Goal: Task Accomplishment & Management: Manage account settings

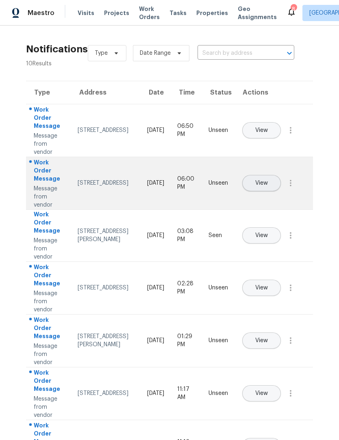
click at [281, 175] on button "View" at bounding box center [261, 183] width 39 height 16
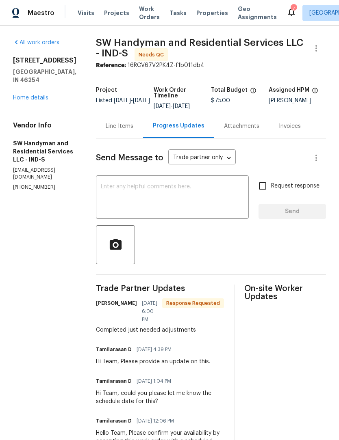
click at [123, 130] on div "Line Items" at bounding box center [120, 126] width 28 height 8
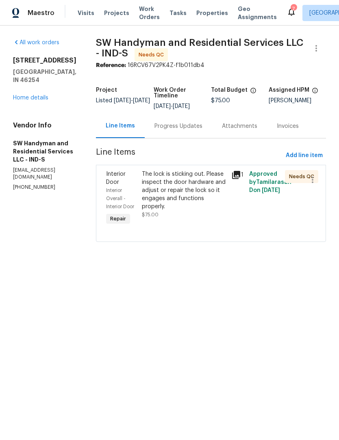
click at [188, 190] on div "The lock is sticking out. Please inspect the door hardware and adjust or repair…" at bounding box center [184, 190] width 84 height 41
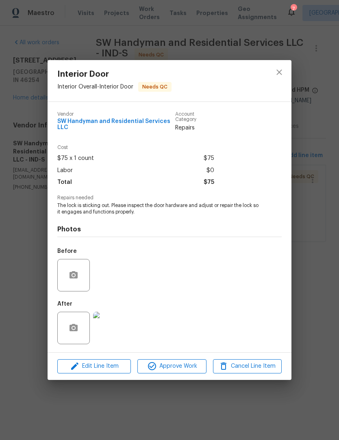
click at [114, 328] on img at bounding box center [109, 328] width 32 height 32
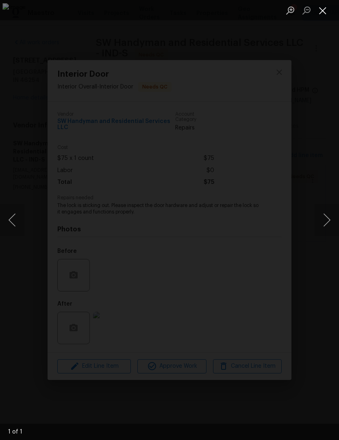
click at [325, 11] on button "Close lightbox" at bounding box center [322, 10] width 16 height 14
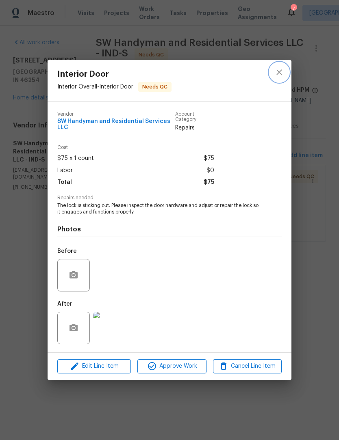
click at [279, 71] on icon "close" at bounding box center [278, 72] width 5 height 5
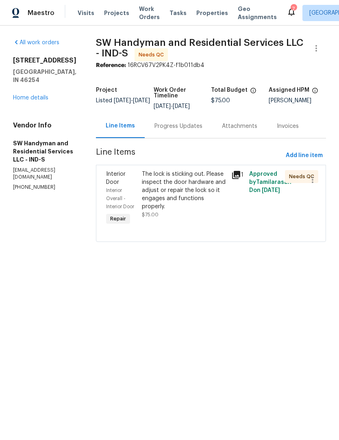
click at [181, 128] on div "Progress Updates" at bounding box center [178, 126] width 48 height 8
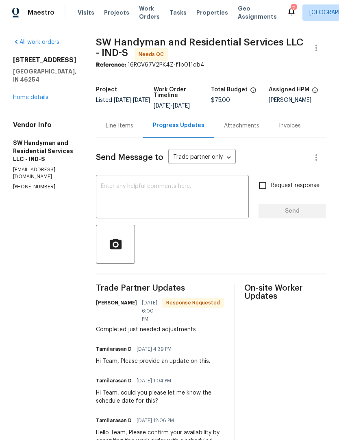
click at [123, 122] on div "Line Items" at bounding box center [120, 126] width 28 height 8
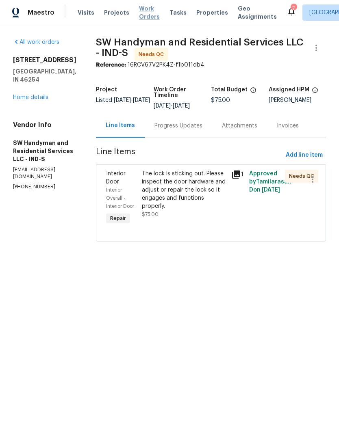
click at [142, 8] on span "Work Orders" at bounding box center [149, 13] width 21 height 16
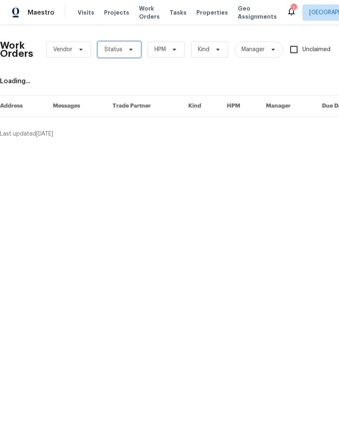
click at [114, 47] on span "Status" at bounding box center [113, 50] width 18 height 8
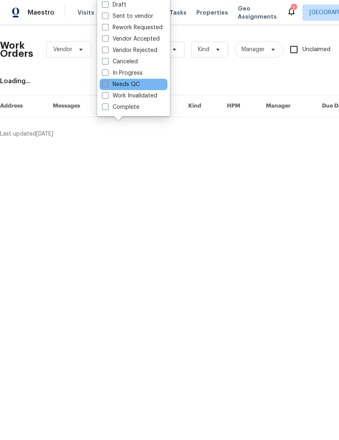
click at [134, 84] on label "Needs QC" at bounding box center [121, 85] width 38 height 8
click at [107, 84] on input "Needs QC" at bounding box center [104, 83] width 5 height 5
checkbox input "true"
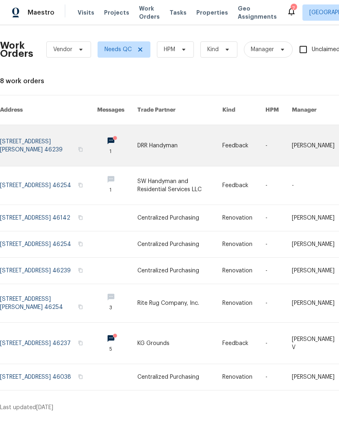
click at [28, 140] on link at bounding box center [48, 145] width 97 height 41
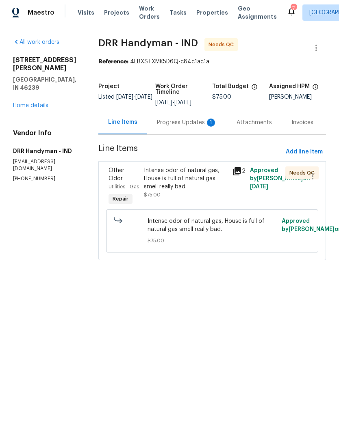
click at [188, 131] on div "Progress Updates 1" at bounding box center [187, 123] width 80 height 24
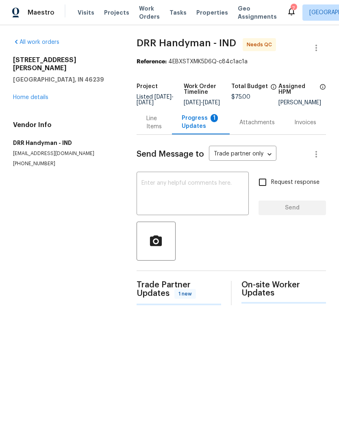
scroll to position [0, 0]
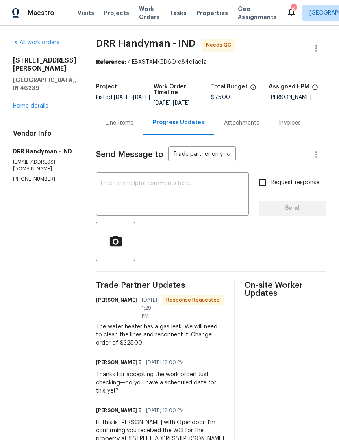
click at [107, 123] on div "Line Items" at bounding box center [120, 123] width 28 height 8
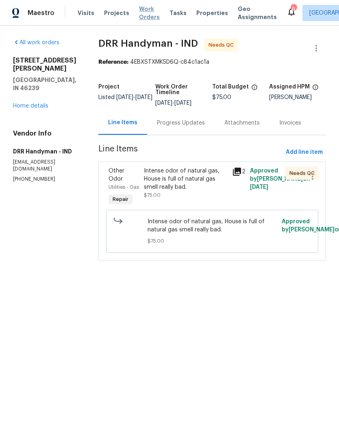
click at [147, 13] on span "Work Orders" at bounding box center [149, 13] width 21 height 16
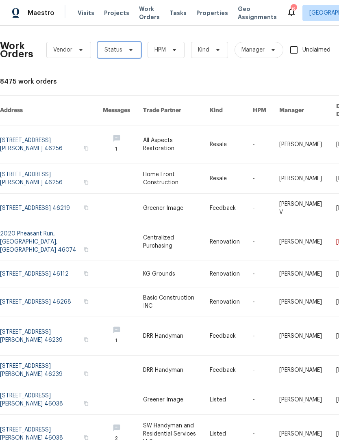
click at [118, 52] on span "Status" at bounding box center [113, 50] width 18 height 8
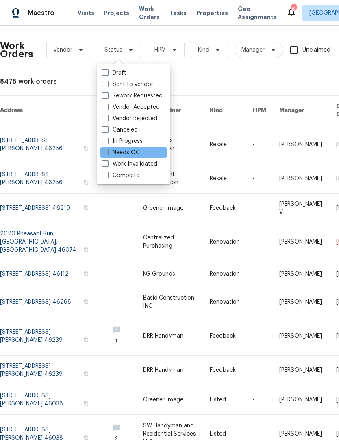
click at [128, 153] on label "Needs QC" at bounding box center [121, 153] width 38 height 8
click at [107, 153] on input "Needs QC" at bounding box center [104, 151] width 5 height 5
checkbox input "true"
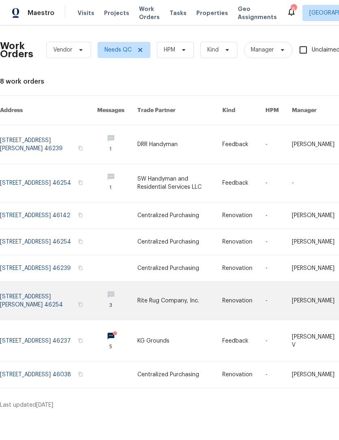
click at [18, 303] on link at bounding box center [48, 301] width 97 height 38
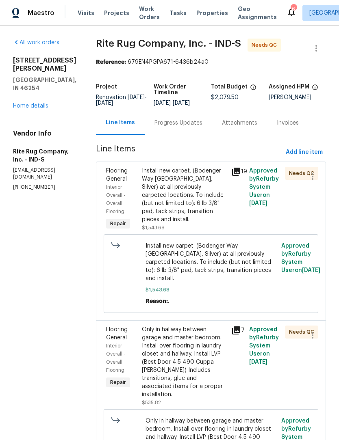
click at [190, 200] on div "Install new carpet. (Bodenger Way 945 Winter Ash, Silver) at all previously car…" at bounding box center [184, 195] width 84 height 57
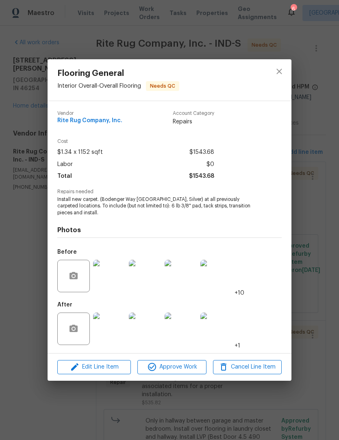
click at [110, 333] on img at bounding box center [109, 329] width 32 height 32
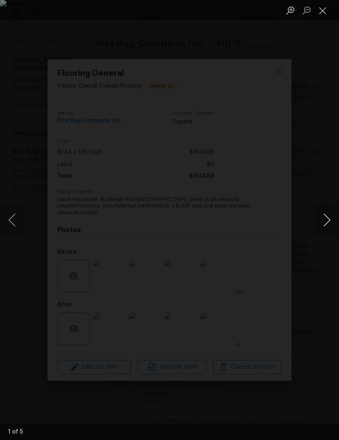
click at [329, 216] on button "Next image" at bounding box center [326, 220] width 24 height 32
click at [327, 218] on button "Next image" at bounding box center [326, 220] width 24 height 32
click at [326, 217] on button "Next image" at bounding box center [326, 220] width 24 height 32
click at [329, 218] on button "Next image" at bounding box center [326, 220] width 24 height 32
click at [325, 17] on button "Close lightbox" at bounding box center [322, 10] width 16 height 14
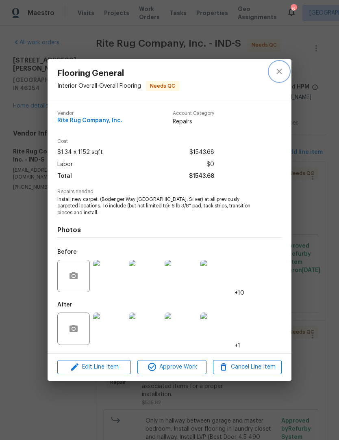
click at [280, 69] on icon "close" at bounding box center [279, 72] width 10 height 10
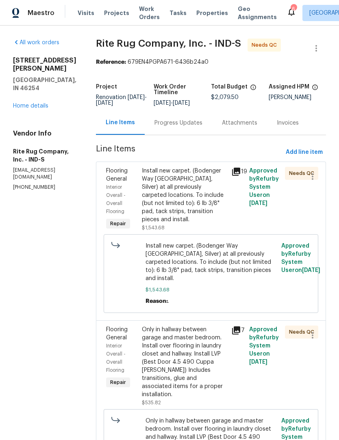
click at [202, 127] on div "Progress Updates" at bounding box center [178, 123] width 48 height 8
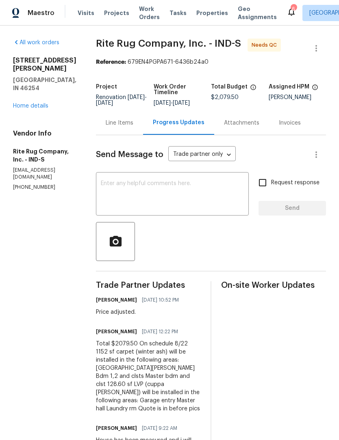
click at [133, 127] on div "Line Items" at bounding box center [120, 123] width 28 height 8
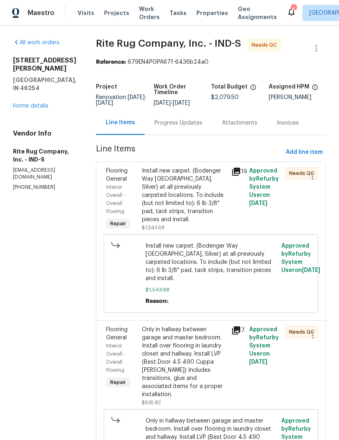
click at [194, 212] on div "Install new carpet. (Bodenger Way 945 Winter Ash, Silver) at all previously car…" at bounding box center [184, 195] width 84 height 57
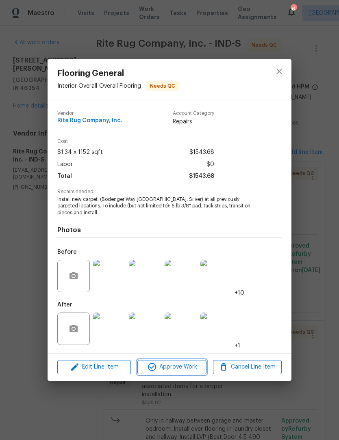
click at [176, 370] on span "Approve Work" at bounding box center [172, 367] width 64 height 10
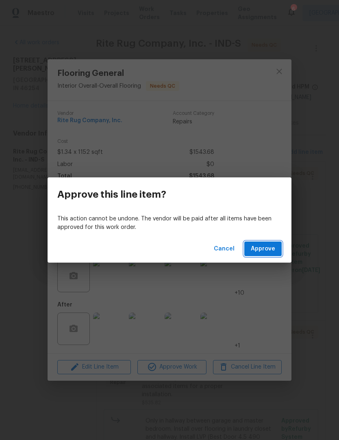
click at [259, 250] on span "Approve" at bounding box center [262, 249] width 24 height 10
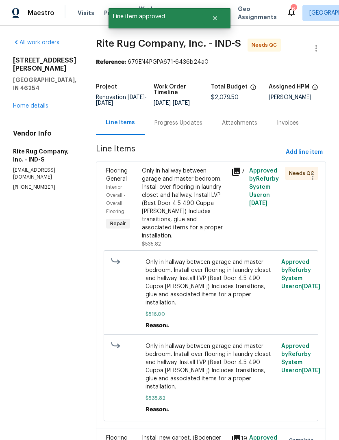
click at [198, 211] on div "Only in hallway between garage and master bedroom. Install over flooring in lau…" at bounding box center [184, 203] width 84 height 73
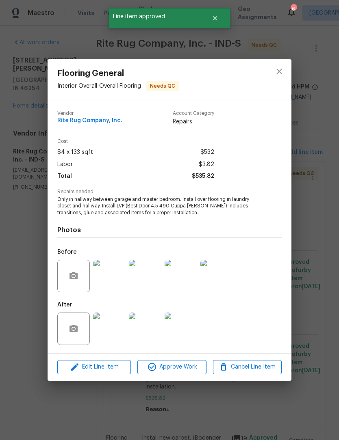
click at [112, 334] on img at bounding box center [109, 329] width 32 height 32
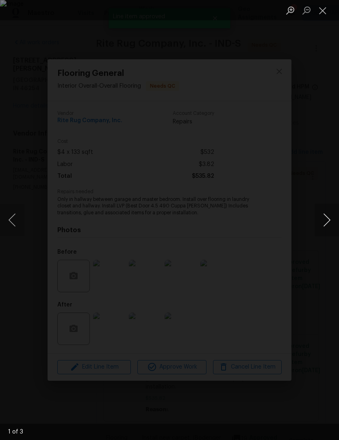
click at [323, 217] on button "Next image" at bounding box center [326, 220] width 24 height 32
click at [324, 217] on button "Next image" at bounding box center [326, 220] width 24 height 32
click at [324, 219] on button "Next image" at bounding box center [326, 220] width 24 height 32
click at [320, 12] on button "Close lightbox" at bounding box center [322, 10] width 16 height 14
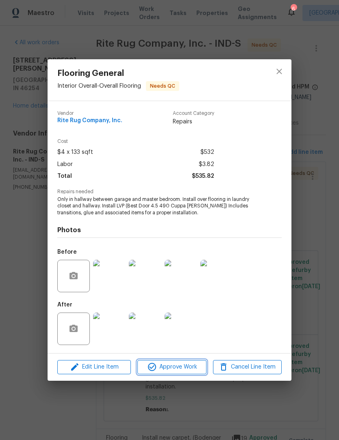
click at [173, 365] on span "Approve Work" at bounding box center [172, 367] width 64 height 10
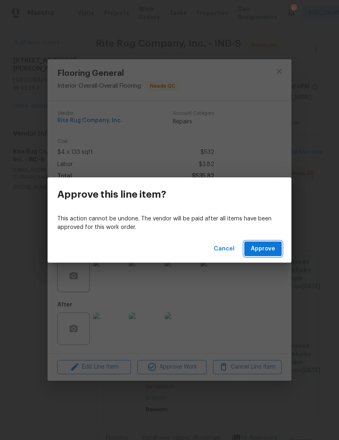
click at [264, 242] on button "Approve" at bounding box center [262, 249] width 37 height 15
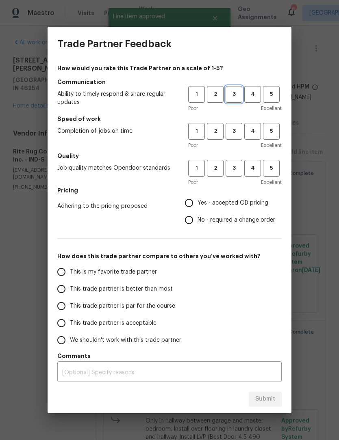
click at [236, 94] on span "3" at bounding box center [233, 94] width 15 height 9
click at [235, 130] on span "3" at bounding box center [233, 131] width 15 height 9
click at [233, 168] on span "3" at bounding box center [233, 168] width 15 height 9
click at [188, 206] on input "Yes - accepted OD pricing" at bounding box center [188, 202] width 17 height 17
radio input "true"
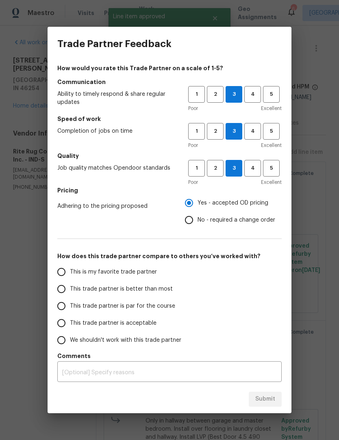
click at [85, 291] on span "This trade partner is better than most" at bounding box center [121, 289] width 103 height 9
click at [70, 291] on input "This trade partner is better than most" at bounding box center [61, 289] width 17 height 17
click at [268, 400] on span "Submit" at bounding box center [265, 399] width 20 height 10
radio input "true"
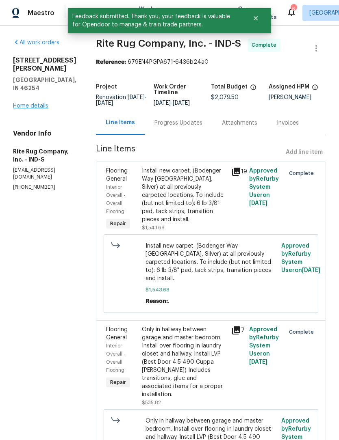
click at [41, 103] on link "Home details" at bounding box center [30, 106] width 35 height 6
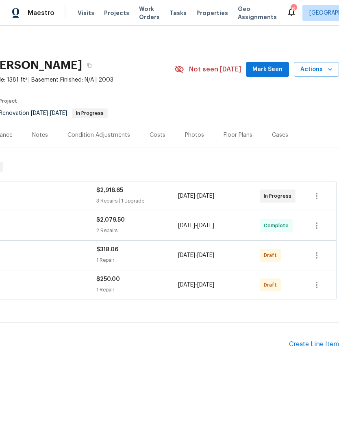
scroll to position [0, 120]
click at [316, 285] on icon "button" at bounding box center [316, 285] width 2 height 6
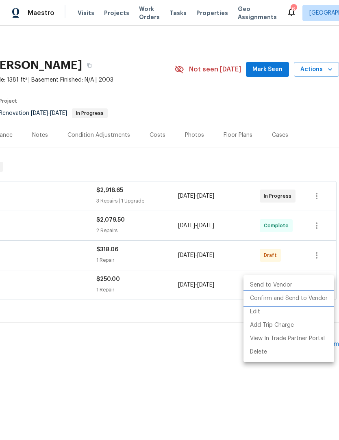
click at [308, 299] on li "Confirm and Send to Vendor" at bounding box center [288, 298] width 91 height 13
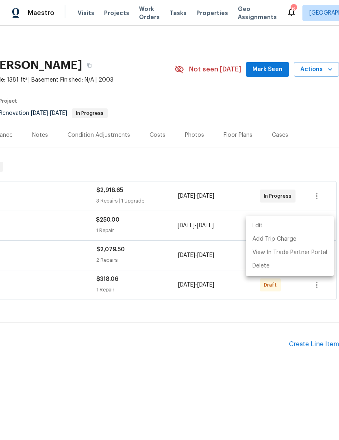
click at [272, 385] on div at bounding box center [169, 220] width 339 height 440
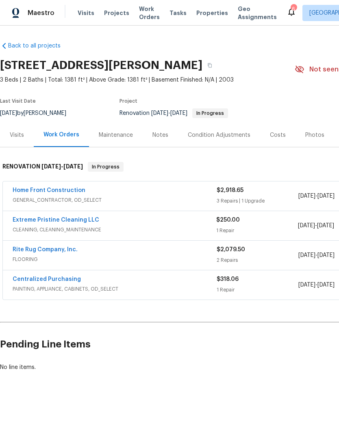
scroll to position [0, 0]
click at [33, 222] on link "Extreme Pristine Cleaning LLC" at bounding box center [56, 220] width 86 height 6
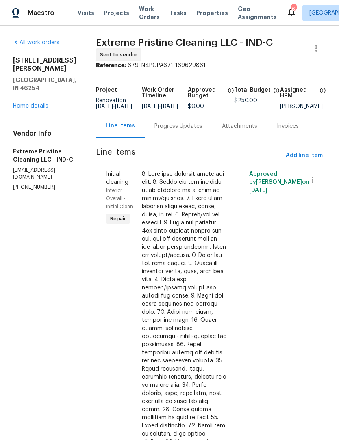
click at [178, 130] on div "Progress Updates" at bounding box center [178, 126] width 48 height 8
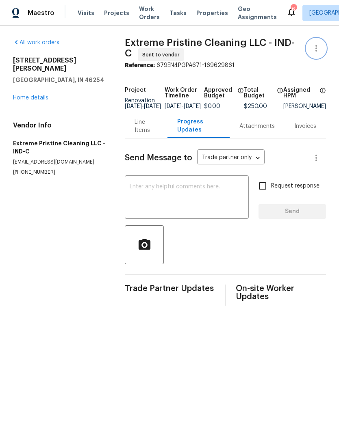
click at [315, 55] on button "button" at bounding box center [315, 48] width 19 height 19
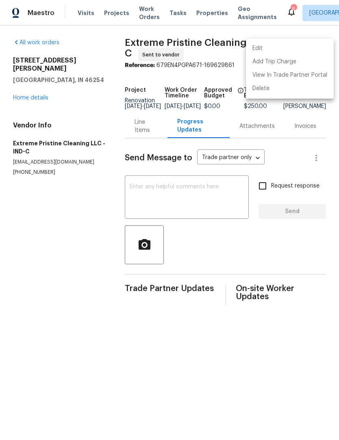
click at [270, 48] on li "Edit" at bounding box center [290, 48] width 88 height 13
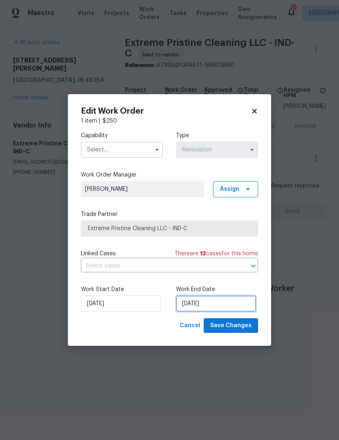
click at [212, 303] on input "[DATE]" at bounding box center [216, 304] width 80 height 16
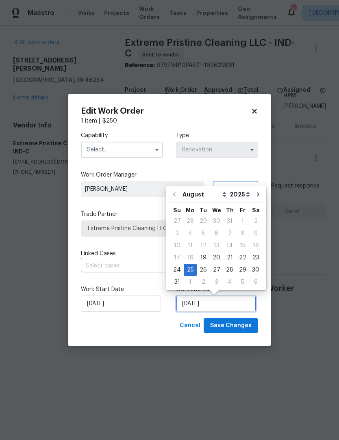
scroll to position [0, 0]
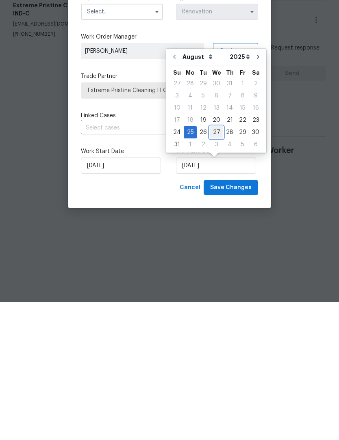
click at [214, 265] on div "27" at bounding box center [215, 270] width 13 height 11
type input "[DATE]"
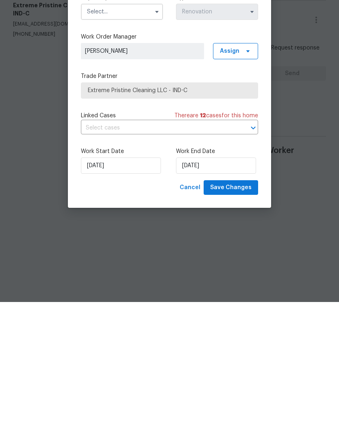
scroll to position [0, 0]
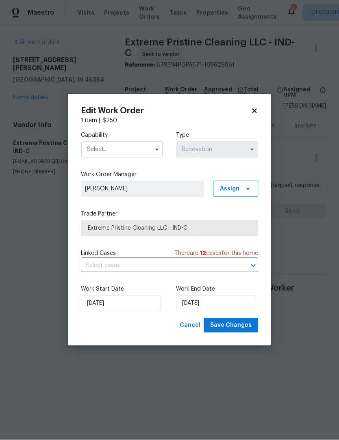
click at [134, 148] on input "text" at bounding box center [122, 150] width 82 height 16
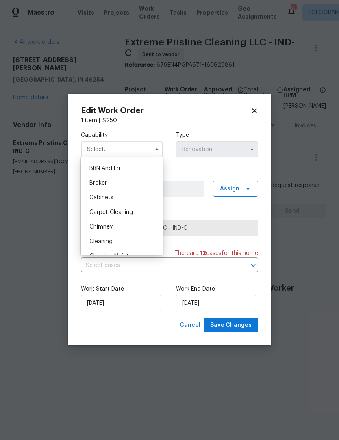
scroll to position [46, 0]
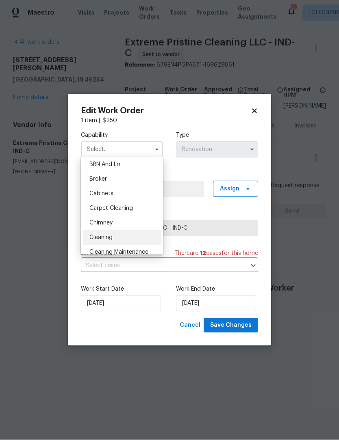
click at [119, 237] on div "Cleaning" at bounding box center [122, 238] width 78 height 15
type input "Cleaning"
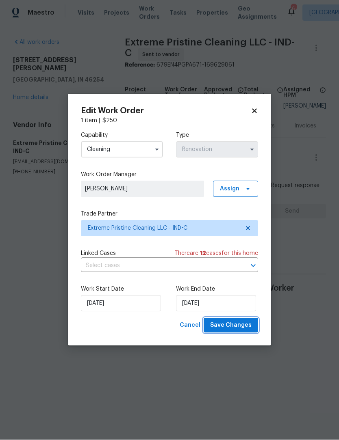
click at [240, 326] on span "Save Changes" at bounding box center [230, 326] width 41 height 10
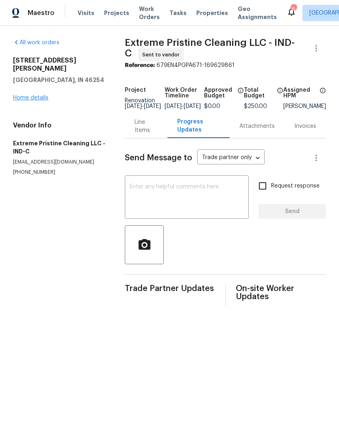
click at [22, 95] on link "Home details" at bounding box center [30, 98] width 35 height 6
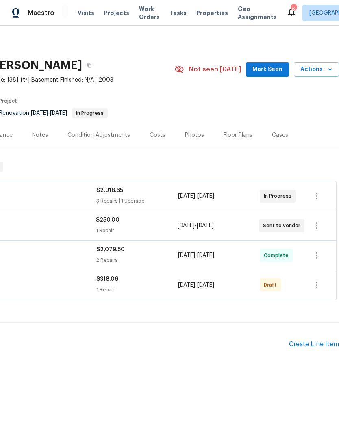
scroll to position [0, 120]
click at [155, 137] on div "Costs" at bounding box center [157, 135] width 16 height 8
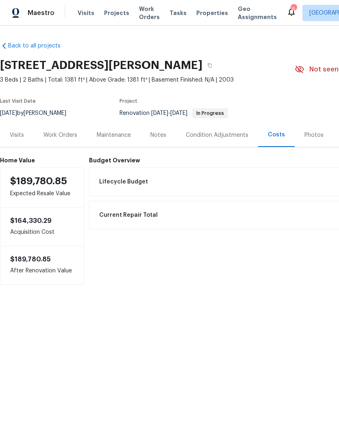
click at [71, 140] on div "Work Orders" at bounding box center [60, 135] width 53 height 24
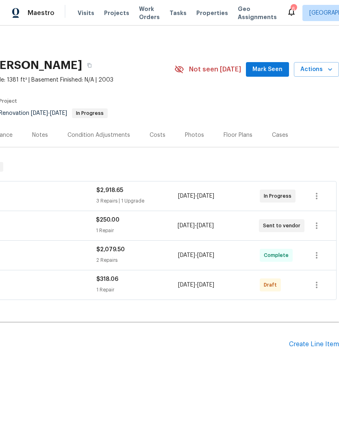
scroll to position [0, 120]
click at [315, 286] on icon "button" at bounding box center [316, 285] width 10 height 10
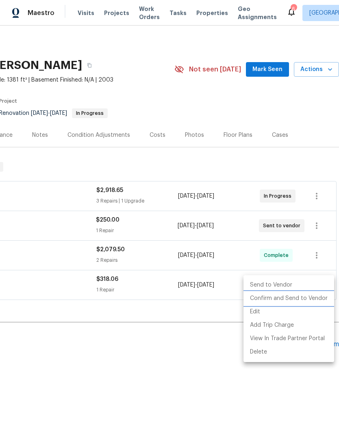
click at [310, 299] on li "Confirm and Send to Vendor" at bounding box center [288, 298] width 91 height 13
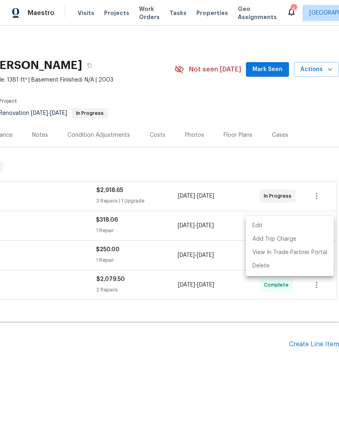
click at [287, 383] on div at bounding box center [169, 220] width 339 height 440
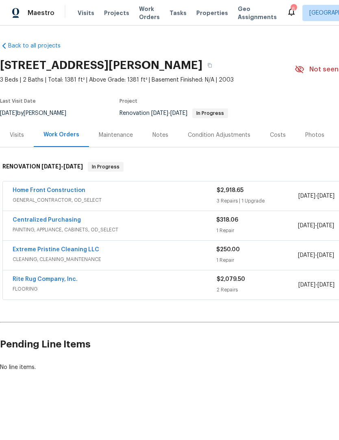
scroll to position [0, 0]
click at [23, 190] on link "Home Front Construction" at bounding box center [49, 191] width 73 height 6
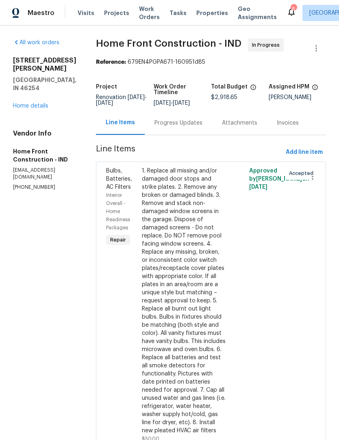
click at [198, 127] on div "Progress Updates" at bounding box center [178, 123] width 48 height 8
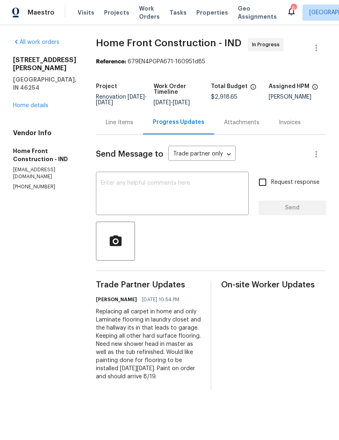
click at [133, 127] on div "Line Items" at bounding box center [120, 123] width 28 height 8
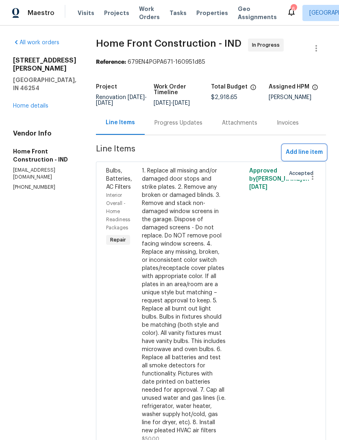
click at [306, 158] on span "Add line item" at bounding box center [303, 152] width 37 height 10
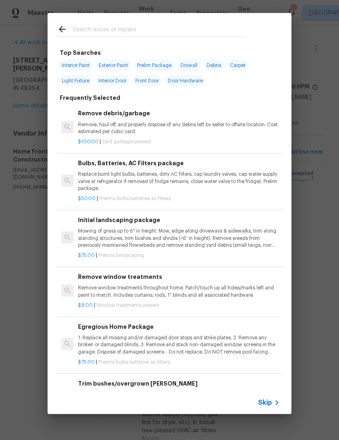
click at [180, 129] on p "Remove, haul off, and properly dispose of any debris left by seller to offsite …" at bounding box center [178, 128] width 201 height 14
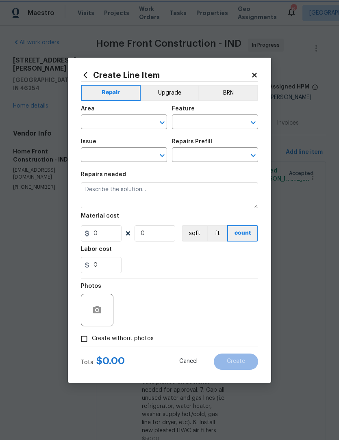
type input "Debris/garbage on site"
type input "Remove debris/garbage $100.00"
type textarea "Remove, haul off, and properly dispose of any debris left by seller to offsite …"
type input "100"
type input "1"
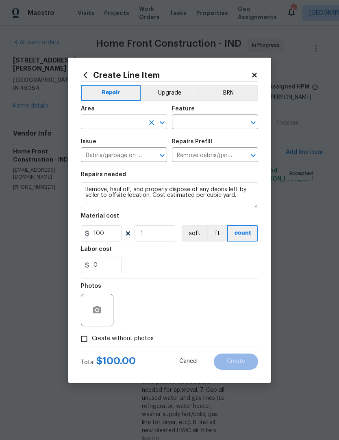
click at [118, 121] on input "text" at bounding box center [112, 123] width 63 height 13
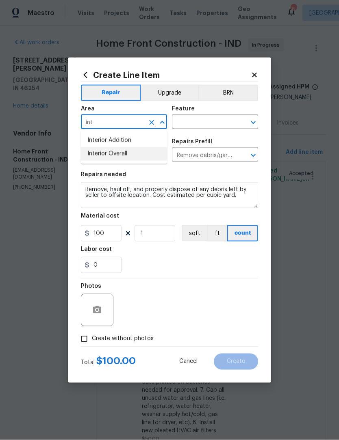
click at [145, 157] on li "Interior Overall" at bounding box center [124, 153] width 86 height 13
type input "Interior Overall"
click at [203, 120] on input "text" at bounding box center [203, 123] width 63 height 13
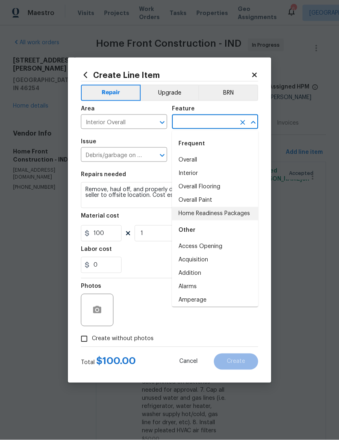
click at [237, 211] on li "Home Readiness Packages" at bounding box center [215, 213] width 86 height 13
type input "Home Readiness Packages"
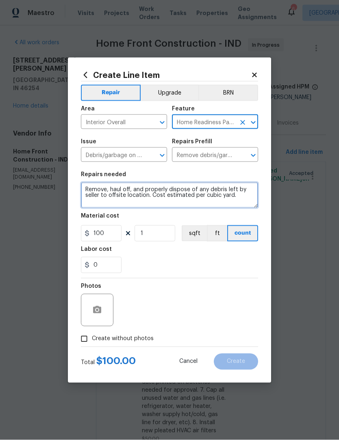
click at [81, 187] on textarea "Remove, haul off, and properly dispose of any debris left by seller to offsite …" at bounding box center [169, 195] width 177 height 26
click at [94, 183] on textarea "Remove, haul off, and properly dispose of any debris left by seller to offsite …" at bounding box center [169, 195] width 177 height 26
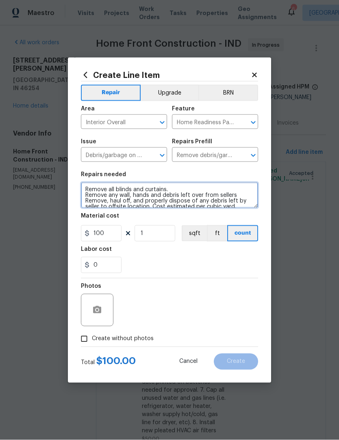
click at [143, 196] on textarea "Remove all blinds and curtains. Remove any wall, hands and debris left over fro…" at bounding box center [169, 195] width 177 height 26
click at [245, 195] on textarea "Remove all blinds and curtains. Remove any wall hangings and debris left over f…" at bounding box center [169, 195] width 177 height 26
type textarea "Remove all blinds and curtains. Remove any wall hangings and debris left over f…"
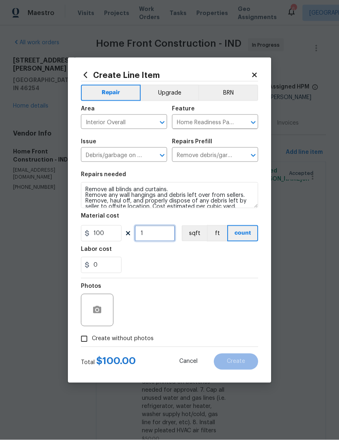
click at [149, 232] on input "1" at bounding box center [154, 233] width 41 height 16
type input "2"
click at [246, 265] on div "0" at bounding box center [169, 265] width 177 height 16
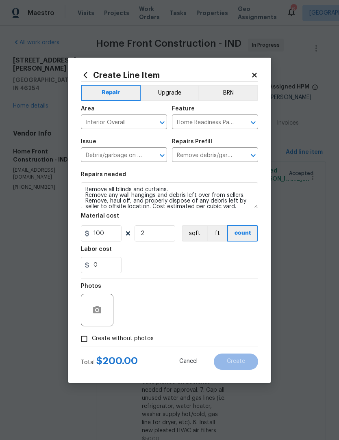
click at [87, 339] on input "Create without photos" at bounding box center [83, 338] width 15 height 15
checkbox input "true"
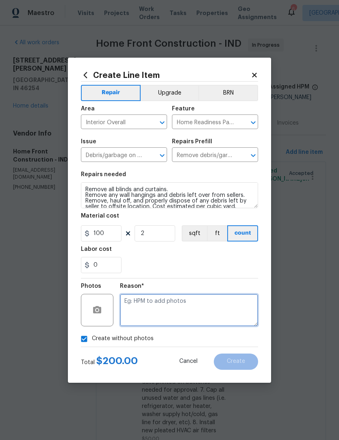
click at [139, 309] on textarea at bounding box center [189, 310] width 138 height 32
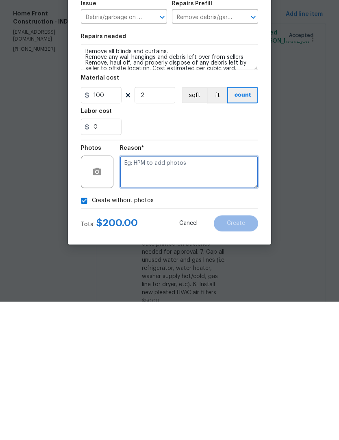
type textarea "."
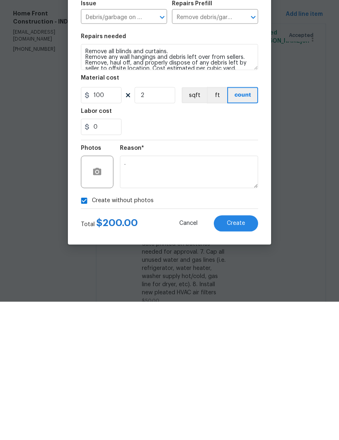
click at [82, 331] on input "Create without photos" at bounding box center [83, 338] width 15 height 15
checkbox input "false"
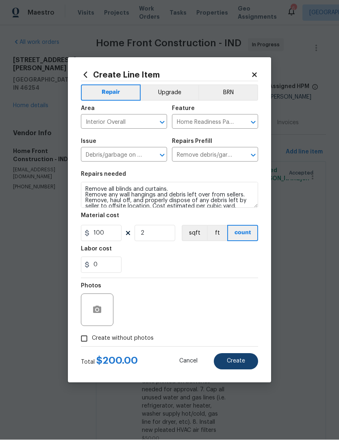
click at [242, 362] on span "Create" at bounding box center [236, 361] width 18 height 6
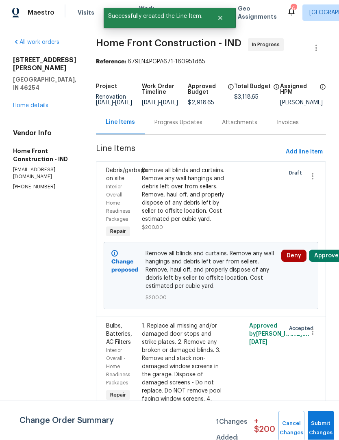
scroll to position [0, 0]
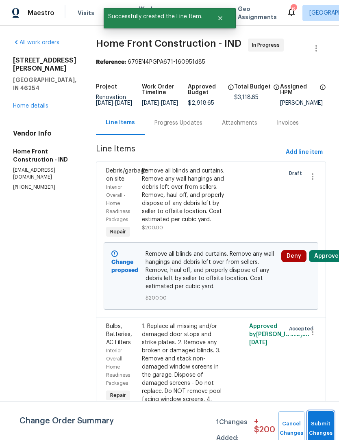
click at [318, 423] on button "Submit Changes" at bounding box center [320, 428] width 26 height 35
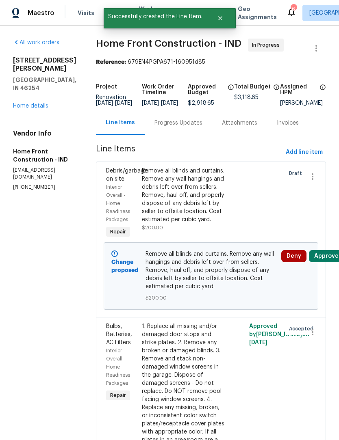
scroll to position [0, 0]
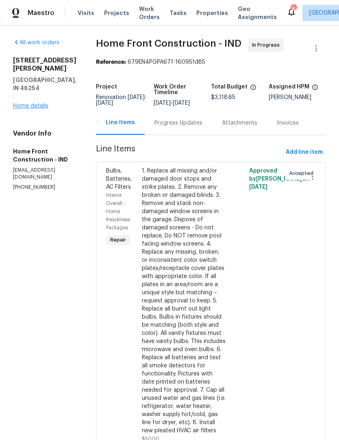
click at [25, 103] on link "Home details" at bounding box center [30, 106] width 35 height 6
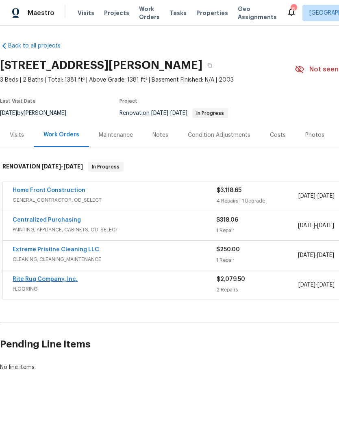
click at [32, 279] on link "Rite Rug Company, Inc." at bounding box center [45, 279] width 65 height 6
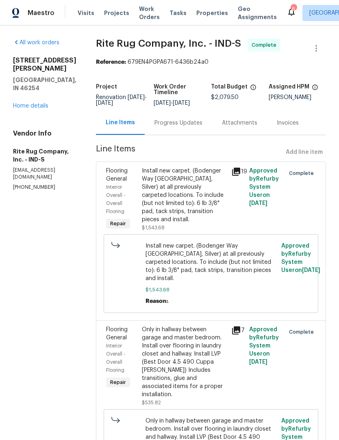
click at [186, 125] on div "Progress Updates" at bounding box center [178, 123] width 48 height 8
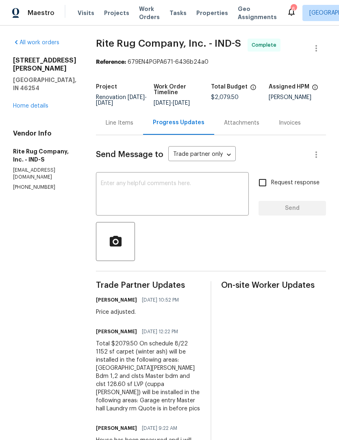
click at [133, 127] on div "Line Items" at bounding box center [120, 123] width 28 height 8
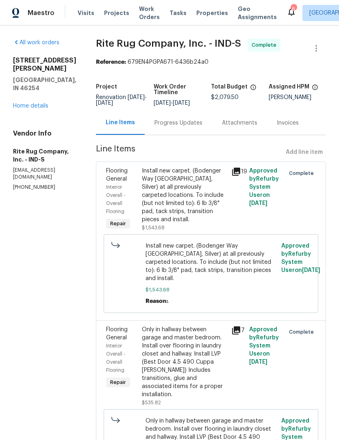
click at [33, 82] on div "4733 Kelvington Dr Indianapolis, IN 46254 Home details" at bounding box center [44, 83] width 63 height 54
click at [32, 82] on div "4733 Kelvington Dr Indianapolis, IN 46254 Home details" at bounding box center [44, 83] width 63 height 54
click at [27, 103] on link "Home details" at bounding box center [30, 106] width 35 height 6
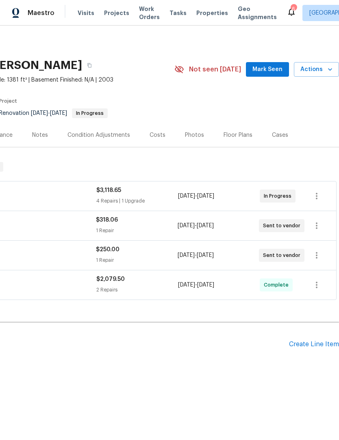
scroll to position [0, 120]
click at [316, 198] on icon "button" at bounding box center [316, 196] width 2 height 6
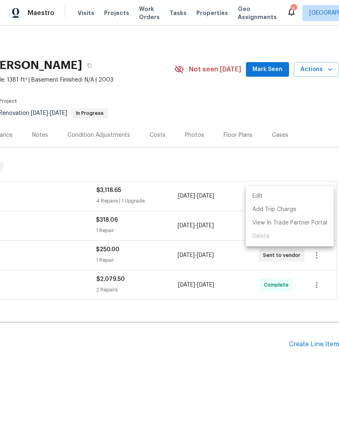
click at [295, 197] on li "Edit" at bounding box center [290, 196] width 88 height 13
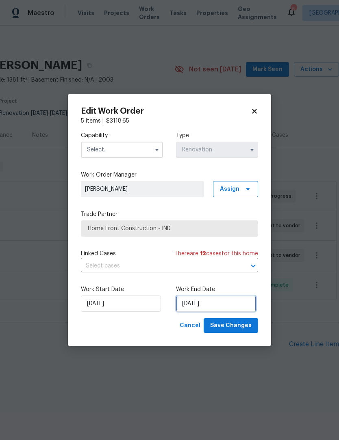
click at [219, 298] on input "8/21/2025" at bounding box center [216, 304] width 80 height 16
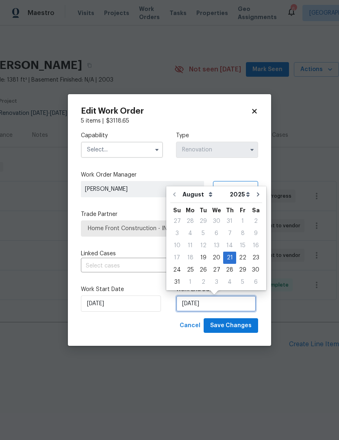
scroll to position [0, 0]
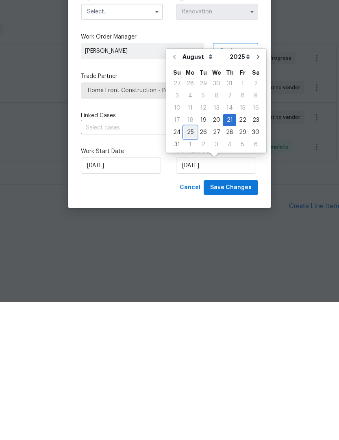
click at [189, 265] on div "25" at bounding box center [189, 270] width 13 height 11
type input "[DATE]"
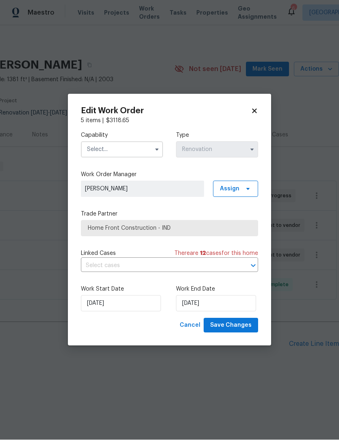
click at [93, 147] on input "text" at bounding box center [122, 150] width 82 height 16
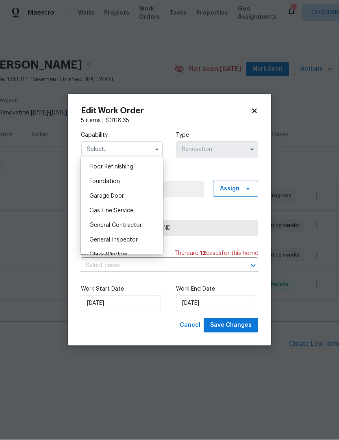
scroll to position [331, 0]
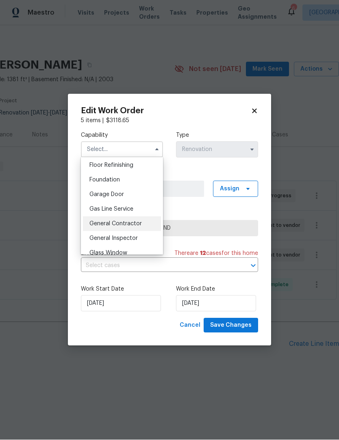
click at [95, 222] on span "General Contractor" at bounding box center [115, 224] width 52 height 6
type input "General Contractor"
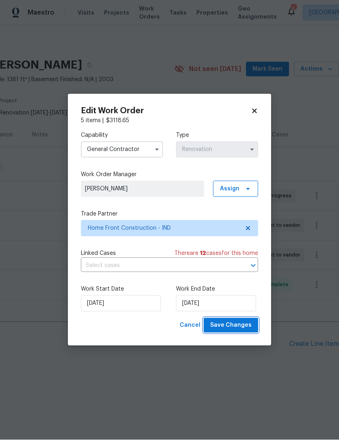
click at [246, 323] on span "Save Changes" at bounding box center [230, 326] width 41 height 10
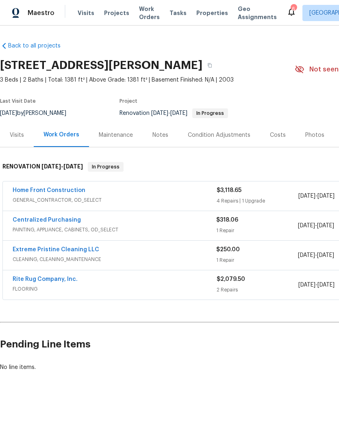
click at [269, 143] on div "Costs" at bounding box center [277, 135] width 35 height 24
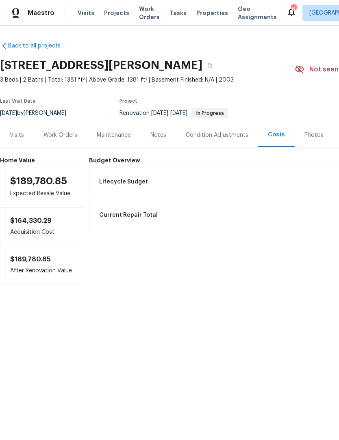
click at [55, 132] on div "Work Orders" at bounding box center [60, 135] width 34 height 8
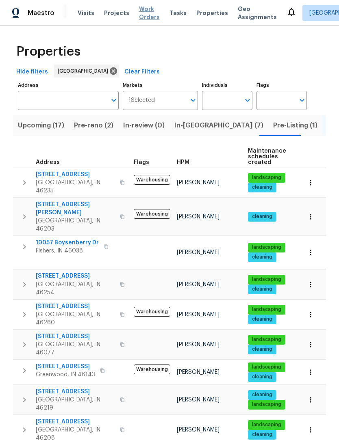
click at [147, 11] on span "Work Orders" at bounding box center [149, 13] width 21 height 16
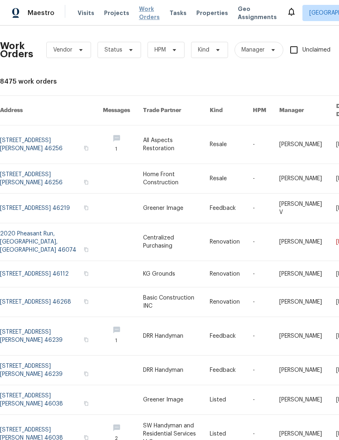
click at [143, 16] on span "Work Orders" at bounding box center [149, 13] width 21 height 16
click at [145, 10] on span "Work Orders" at bounding box center [149, 13] width 21 height 16
click at [125, 50] on span at bounding box center [129, 50] width 9 height 6
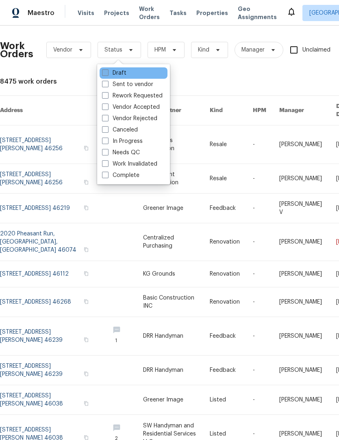
click at [120, 73] on label "Draft" at bounding box center [114, 73] width 24 height 8
click at [107, 73] on input "Draft" at bounding box center [104, 71] width 5 height 5
checkbox input "true"
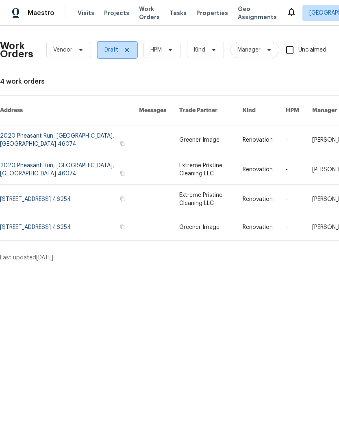
click at [128, 52] on icon at bounding box center [126, 50] width 6 height 6
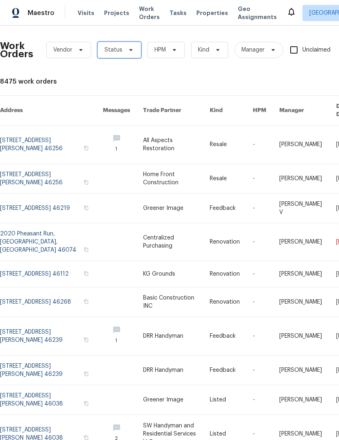
click at [115, 52] on span "Status" at bounding box center [113, 50] width 18 height 8
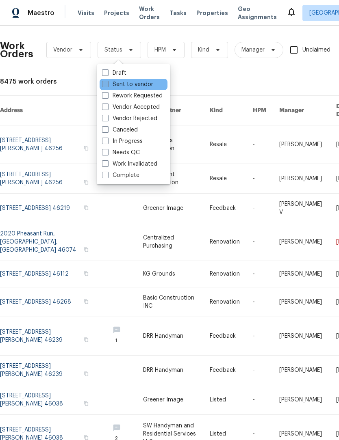
click at [132, 82] on label "Sent to vendor" at bounding box center [127, 84] width 51 height 8
click at [107, 82] on input "Sent to vendor" at bounding box center [104, 82] width 5 height 5
checkbox input "true"
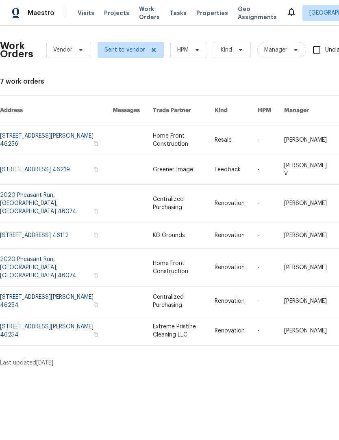
click at [183, 76] on div "Work Orders Vendor Sent to vendor HPM Kind Manager Unclaimed ​ View Reno Index …" at bounding box center [229, 199] width 459 height 335
click at [151, 52] on icon at bounding box center [153, 50] width 6 height 6
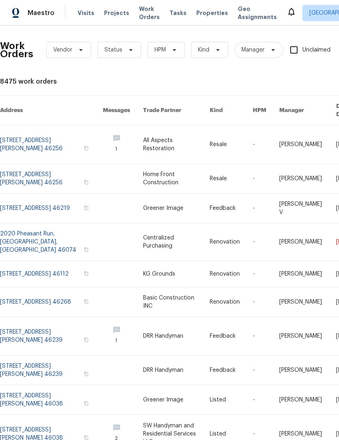
click at [185, 74] on div "Work Orders Vendor Status HPM Kind Manager Unclaimed ​ View Reno Index 8475 wor…" at bounding box center [229, 253] width 459 height 442
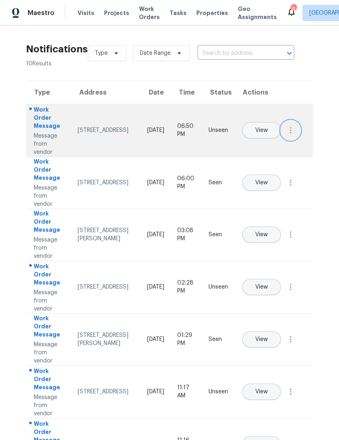
click at [291, 135] on icon "button" at bounding box center [290, 130] width 10 height 10
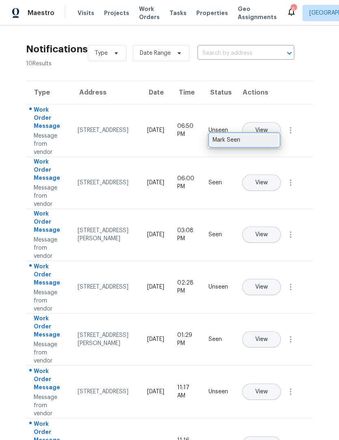
click at [267, 145] on link "Mark Seen" at bounding box center [243, 140] width 69 height 12
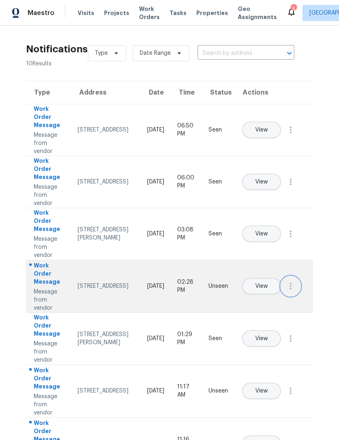
click at [289, 291] on icon "button" at bounding box center [290, 286] width 10 height 10
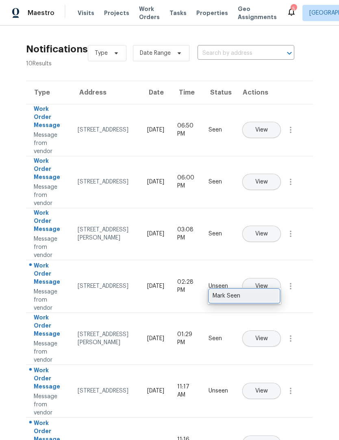
click at [261, 300] on div "Mark Seen" at bounding box center [243, 296] width 63 height 8
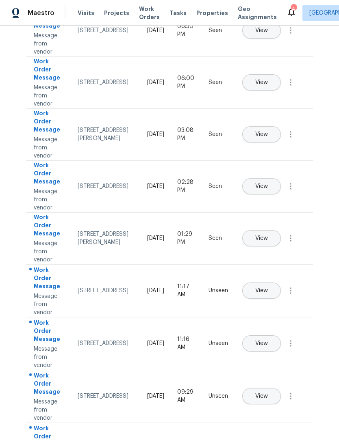
scroll to position [100, 0]
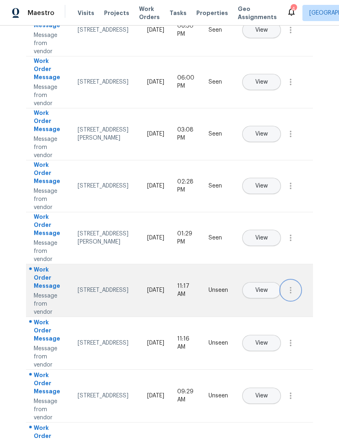
click at [295, 295] on icon "button" at bounding box center [290, 290] width 10 height 10
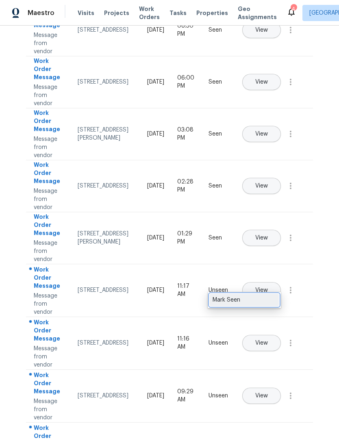
click at [260, 302] on div "Mark Seen" at bounding box center [243, 300] width 63 height 8
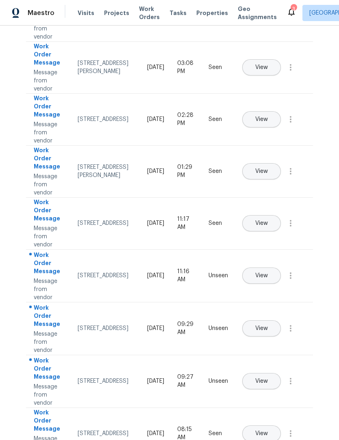
scroll to position [166, 0]
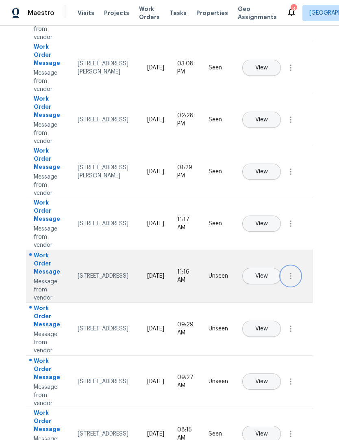
click at [289, 281] on icon "button" at bounding box center [290, 276] width 10 height 10
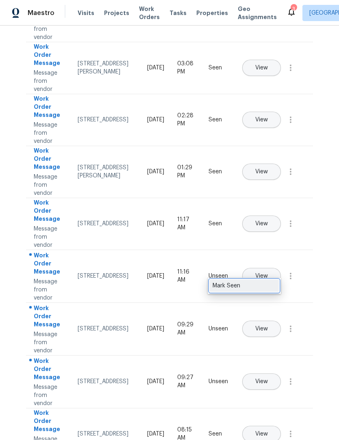
click at [267, 288] on div "Mark Seen" at bounding box center [243, 286] width 63 height 8
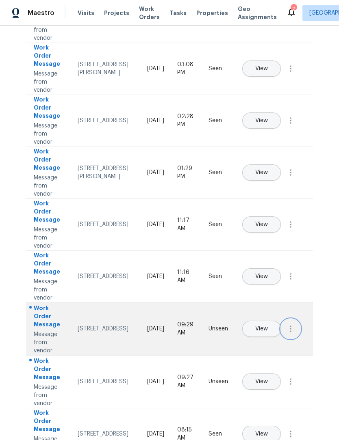
click at [289, 334] on icon "button" at bounding box center [290, 329] width 10 height 10
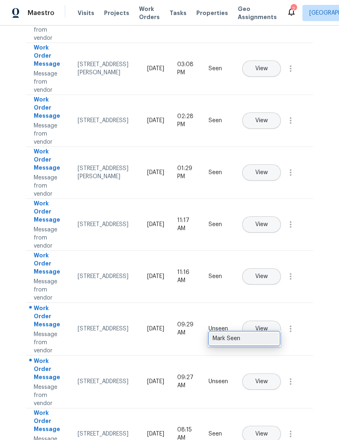
click at [266, 338] on div "Mark Seen" at bounding box center [243, 339] width 63 height 8
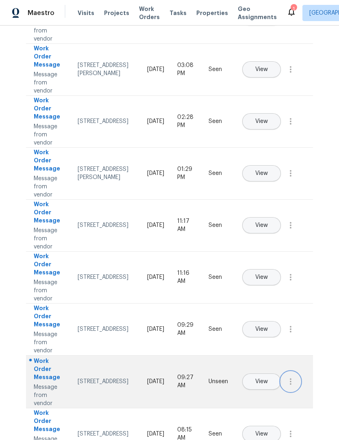
click at [289, 386] on icon "button" at bounding box center [290, 382] width 10 height 10
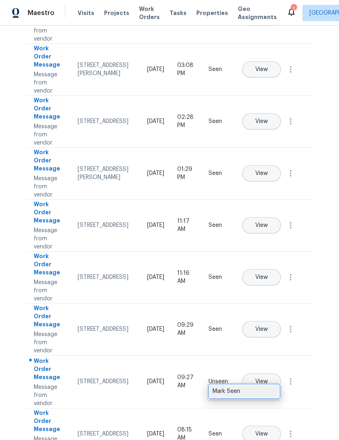
click at [261, 394] on div "Mark Seen" at bounding box center [243, 391] width 63 height 8
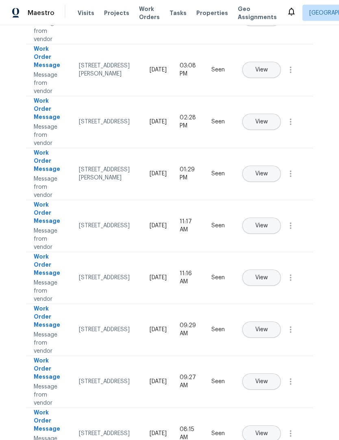
scroll to position [0, 0]
click at [146, 19] on span "Work Orders" at bounding box center [149, 13] width 21 height 16
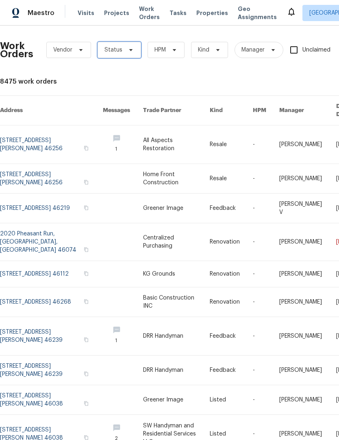
click at [127, 48] on icon at bounding box center [130, 50] width 6 height 6
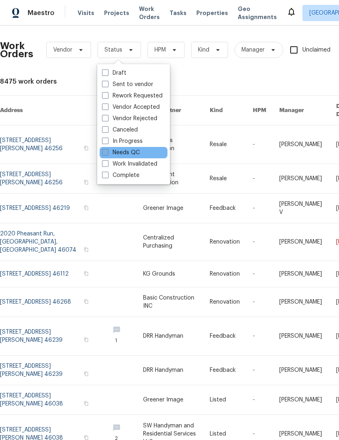
click at [133, 153] on label "Needs QC" at bounding box center [121, 153] width 38 height 8
click at [107, 153] on input "Needs QC" at bounding box center [104, 151] width 5 height 5
checkbox input "true"
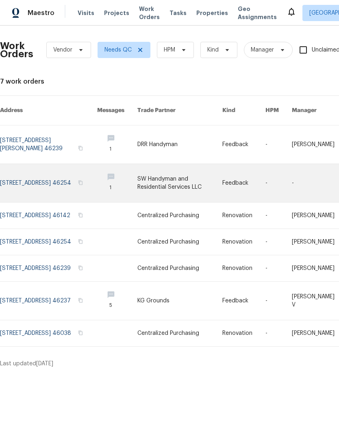
click at [20, 176] on link at bounding box center [48, 183] width 97 height 38
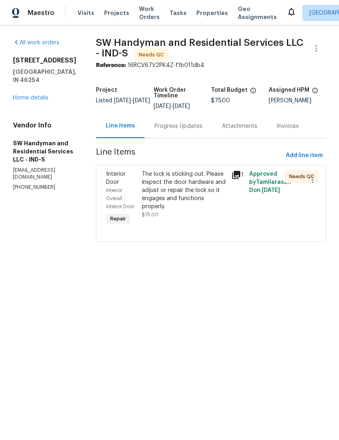
click at [179, 197] on div "The lock is sticking out. Please inspect the door hardware and adjust or repair…" at bounding box center [184, 190] width 84 height 41
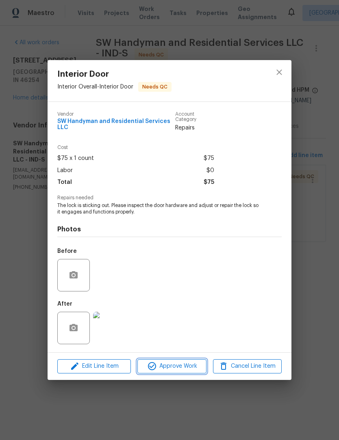
click at [181, 367] on span "Approve Work" at bounding box center [172, 366] width 64 height 10
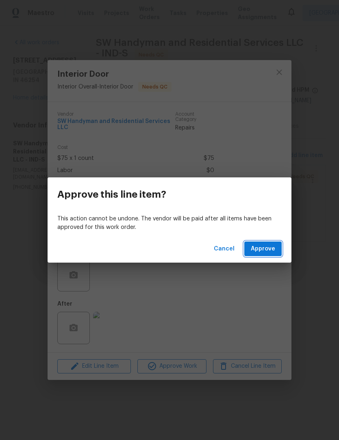
click at [271, 246] on span "Approve" at bounding box center [262, 249] width 24 height 10
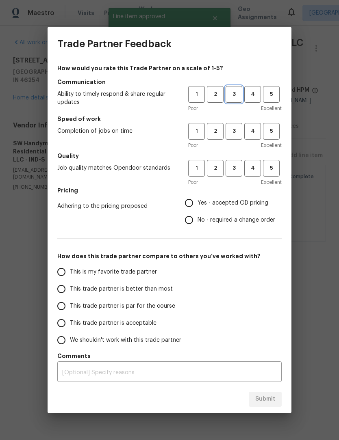
click at [235, 103] on button "3" at bounding box center [233, 94] width 17 height 17
click at [234, 134] on span "3" at bounding box center [233, 131] width 15 height 9
click at [237, 173] on button "3" at bounding box center [233, 168] width 17 height 17
click at [193, 207] on input "Yes - accepted OD pricing" at bounding box center [188, 202] width 17 height 17
radio input "true"
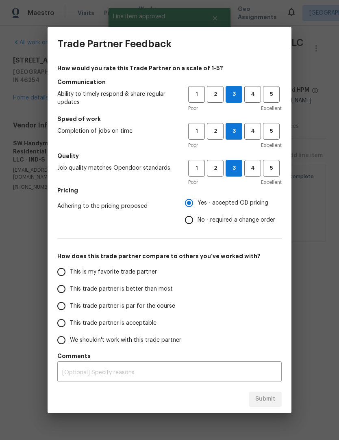
click at [65, 291] on input "This trade partner is better than most" at bounding box center [61, 289] width 17 height 17
click at [269, 395] on span "Submit" at bounding box center [265, 399] width 20 height 10
radio input "true"
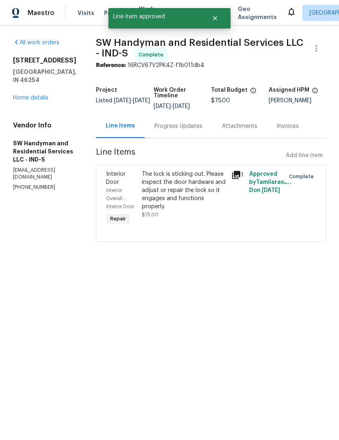
radio input "false"
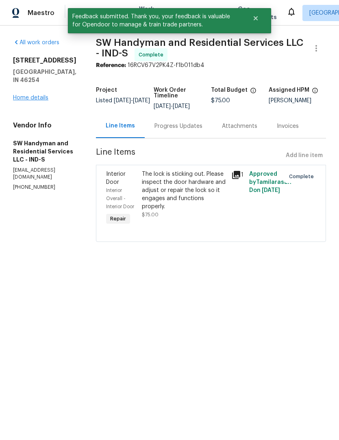
click at [39, 95] on link "Home details" at bounding box center [30, 98] width 35 height 6
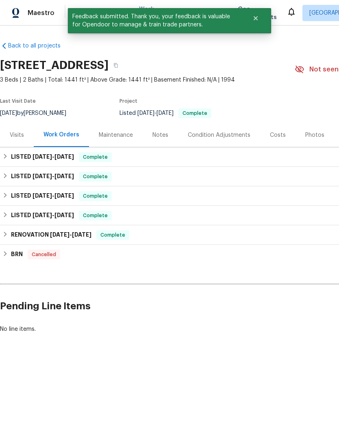
click at [141, 6] on span "Work Orders" at bounding box center [149, 13] width 21 height 16
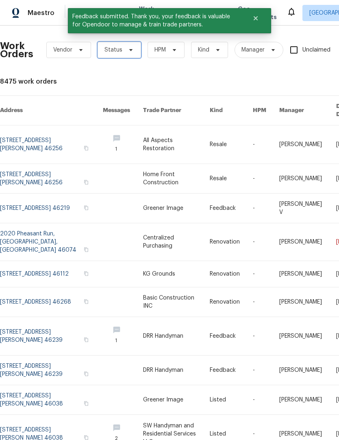
click at [119, 54] on span "Status" at bounding box center [113, 50] width 18 height 8
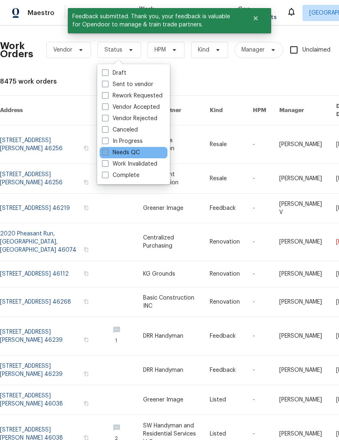
click at [127, 155] on label "Needs QC" at bounding box center [121, 153] width 38 height 8
click at [107, 154] on input "Needs QC" at bounding box center [104, 151] width 5 height 5
checkbox input "true"
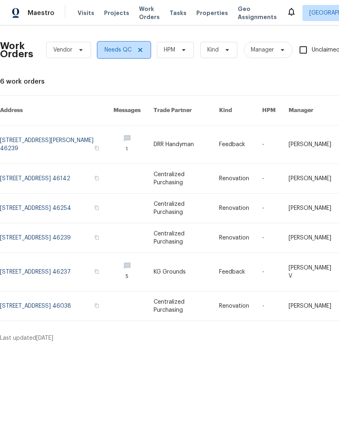
click at [140, 51] on icon at bounding box center [140, 50] width 6 height 6
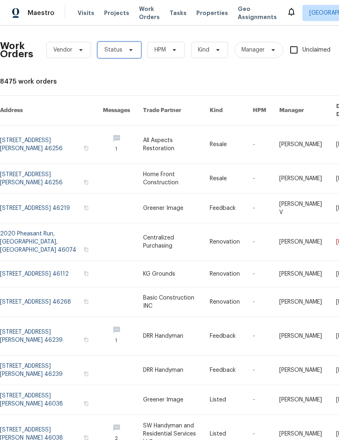
click at [118, 54] on span "Status" at bounding box center [118, 50] width 43 height 16
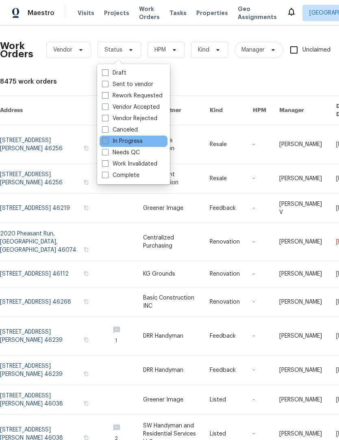
click at [134, 143] on label "In Progress" at bounding box center [122, 141] width 41 height 8
click at [107, 142] on input "In Progress" at bounding box center [104, 139] width 5 height 5
checkbox input "true"
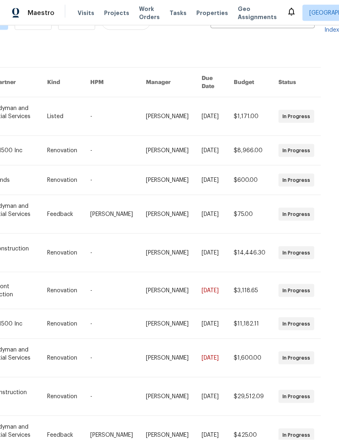
scroll to position [28, 146]
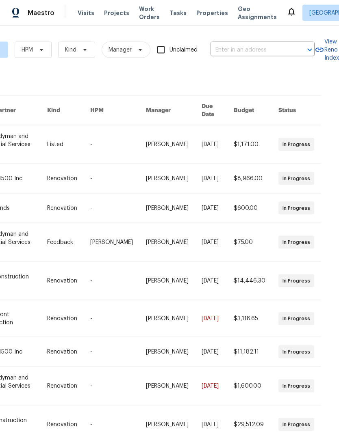
scroll to position [0, 0]
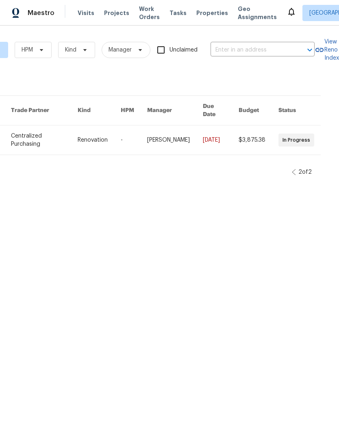
click at [294, 170] on div "2 of 2" at bounding box center [302, 172] width 22 height 8
click at [291, 175] on icon at bounding box center [293, 172] width 4 height 6
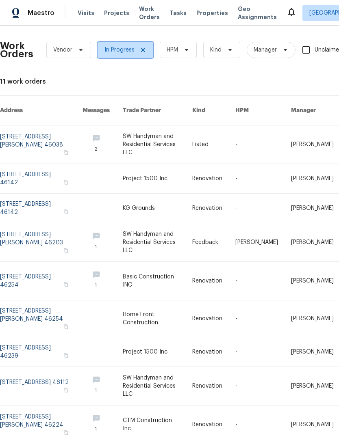
click at [142, 50] on icon at bounding box center [143, 50] width 4 height 4
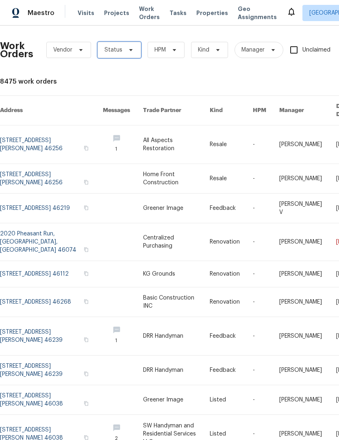
click at [115, 49] on span "Status" at bounding box center [113, 50] width 18 height 8
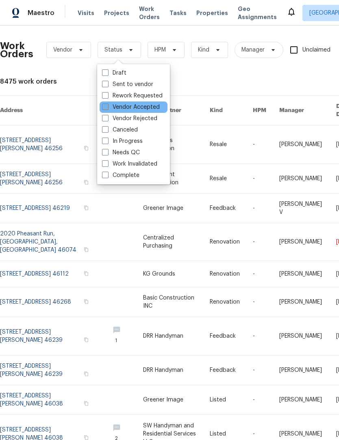
click at [139, 109] on label "Vendor Accepted" at bounding box center [131, 107] width 58 height 8
click at [107, 108] on input "Vendor Accepted" at bounding box center [104, 105] width 5 height 5
checkbox input "true"
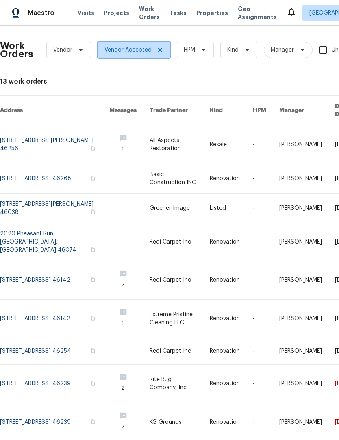
click at [155, 52] on span at bounding box center [158, 50] width 9 height 6
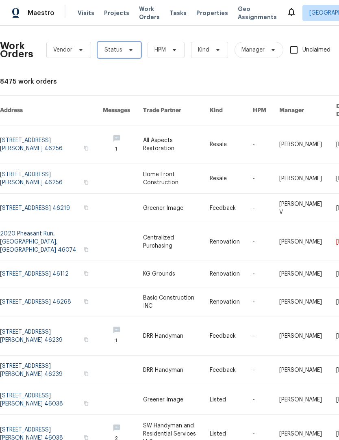
click at [127, 50] on icon at bounding box center [130, 50] width 6 height 6
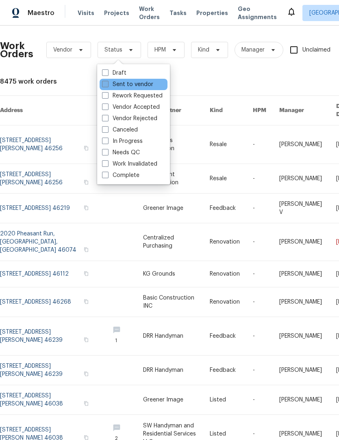
click at [138, 87] on label "Sent to vendor" at bounding box center [127, 84] width 51 height 8
click at [107, 86] on input "Sent to vendor" at bounding box center [104, 82] width 5 height 5
checkbox input "true"
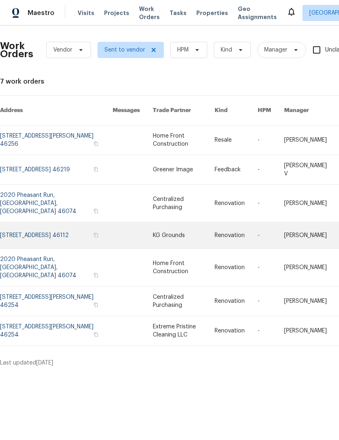
click at [21, 222] on link at bounding box center [56, 235] width 112 height 26
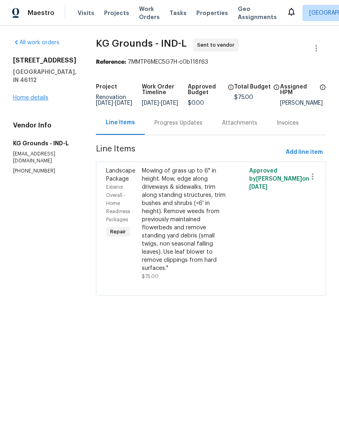
click at [27, 95] on link "Home details" at bounding box center [30, 98] width 35 height 6
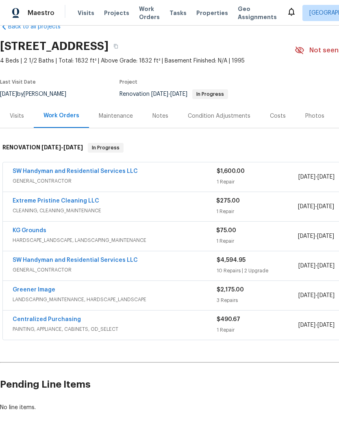
scroll to position [19, 0]
click at [20, 233] on link "KG Grounds" at bounding box center [30, 231] width 34 height 6
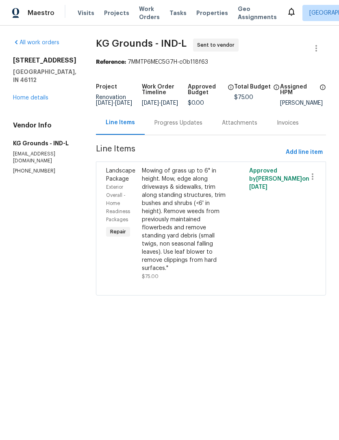
click at [177, 127] on div "Progress Updates" at bounding box center [178, 123] width 48 height 8
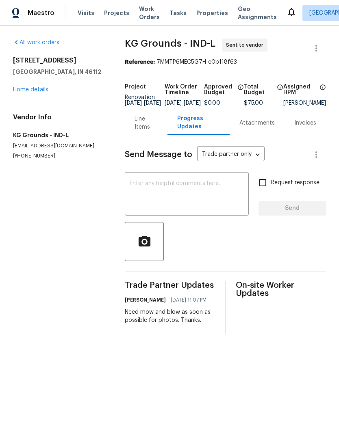
click at [142, 129] on div "Line Items" at bounding box center [145, 123] width 23 height 16
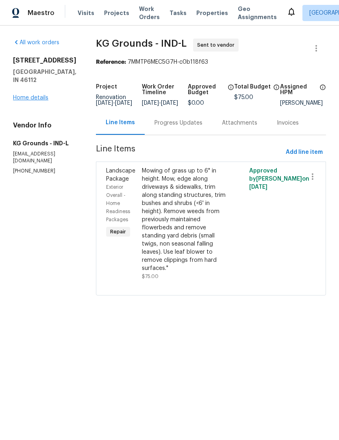
click at [25, 95] on link "Home details" at bounding box center [30, 98] width 35 height 6
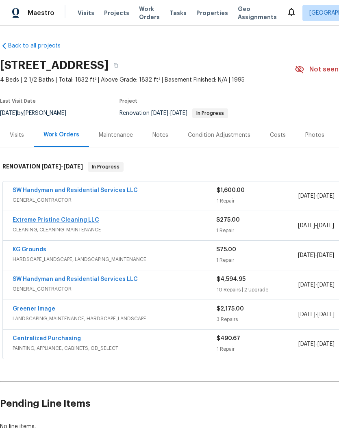
click at [24, 222] on link "Extreme Pristine Cleaning LLC" at bounding box center [56, 220] width 86 height 6
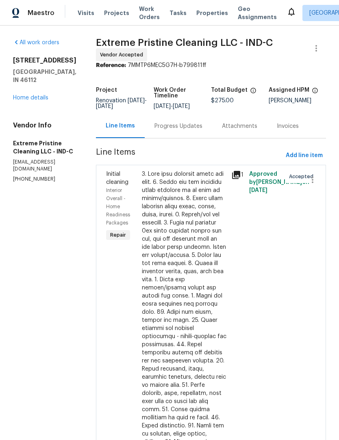
click at [177, 127] on div "Progress Updates" at bounding box center [178, 126] width 48 height 8
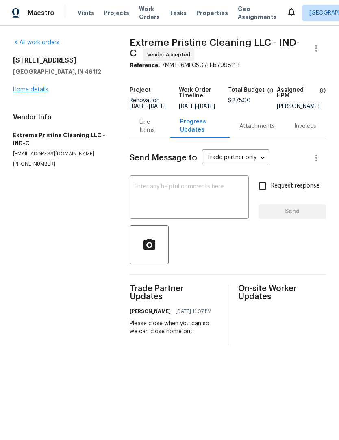
click at [21, 87] on link "Home details" at bounding box center [30, 90] width 35 height 6
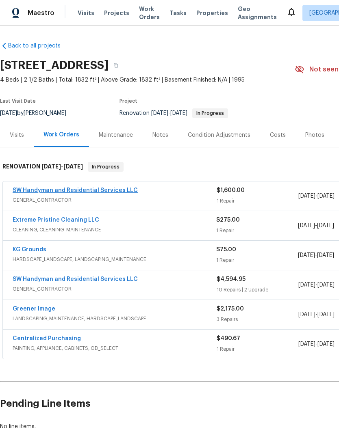
click at [118, 190] on link "SW Handyman and Residential Services LLC" at bounding box center [75, 191] width 125 height 6
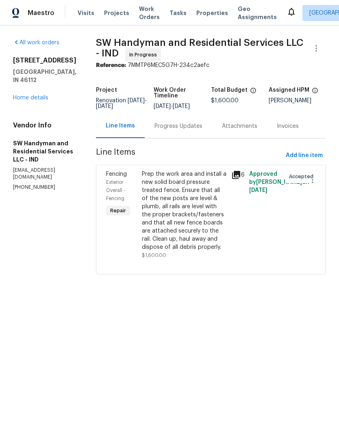
click at [170, 128] on div "Progress Updates" at bounding box center [178, 126] width 48 height 8
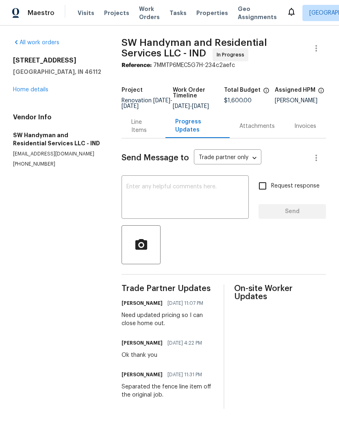
click at [139, 134] on div "Line Items" at bounding box center [143, 126] width 24 height 16
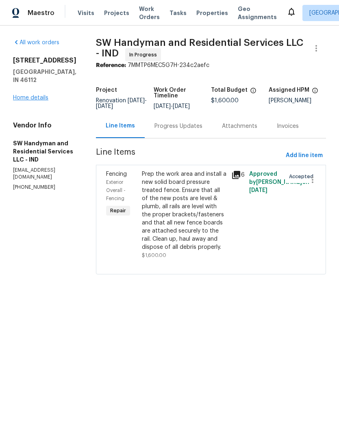
click at [23, 95] on link "Home details" at bounding box center [30, 98] width 35 height 6
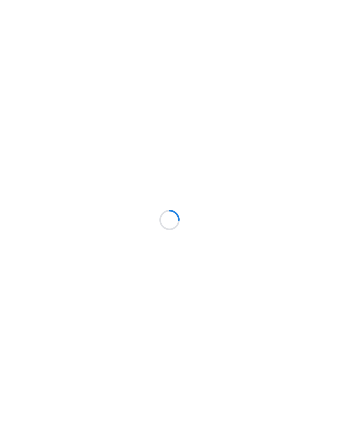
scroll to position [0, 0]
click at [142, 8] on html "Failed to get Session: ApolloError: Load failed" at bounding box center [169, 4] width 339 height 8
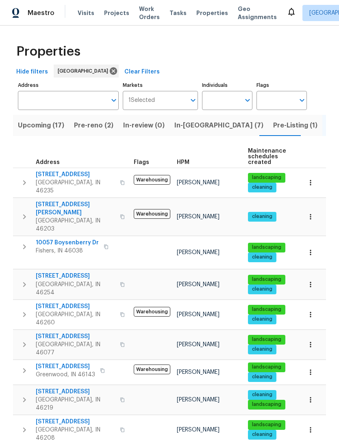
click at [44, 131] on span "Upcoming (17)" at bounding box center [41, 125] width 46 height 11
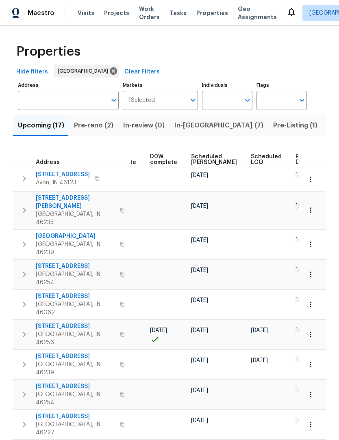
scroll to position [0, 204]
click at [296, 162] on span "Ready Date" at bounding box center [305, 159] width 18 height 11
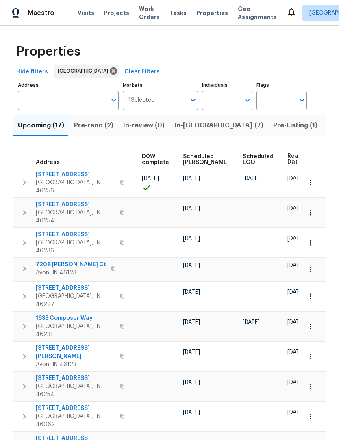
scroll to position [0, 213]
click at [188, 127] on span "In-reno (7)" at bounding box center [218, 125] width 89 height 11
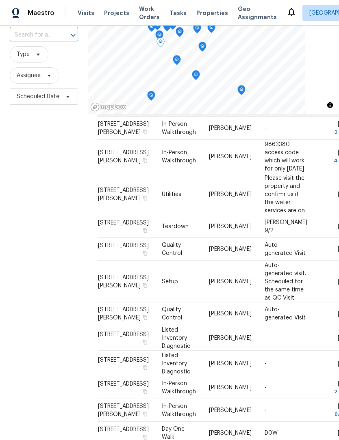
scroll to position [433, 0]
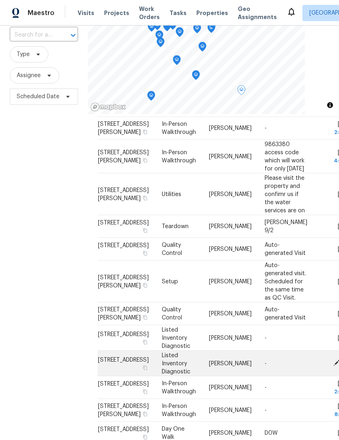
click at [333, 360] on icon at bounding box center [336, 363] width 6 height 6
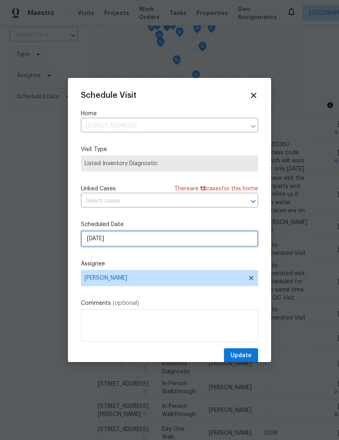
click at [90, 242] on input "8/27/2025" at bounding box center [169, 239] width 177 height 16
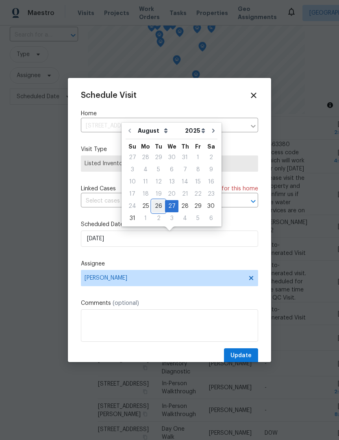
click at [154, 207] on div "26" at bounding box center [158, 206] width 13 height 11
type input "8/26/2025"
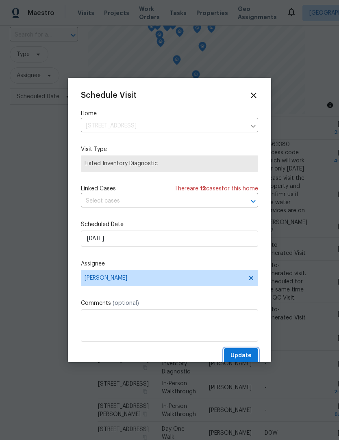
click at [255, 354] on button "Update" at bounding box center [241, 355] width 34 height 15
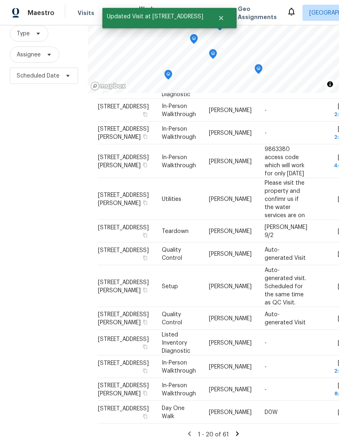
scroll to position [0, 0]
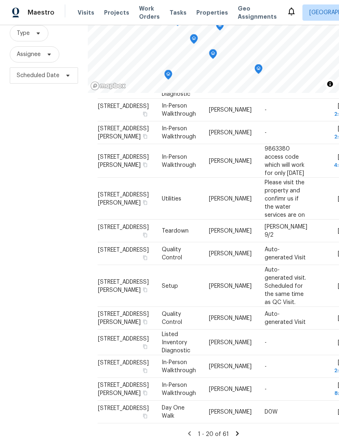
click at [62, 264] on div "Filters Reset ​ Type Assignee Scheduled Date" at bounding box center [44, 209] width 88 height 474
click at [237, 438] on icon at bounding box center [236, 433] width 7 height 7
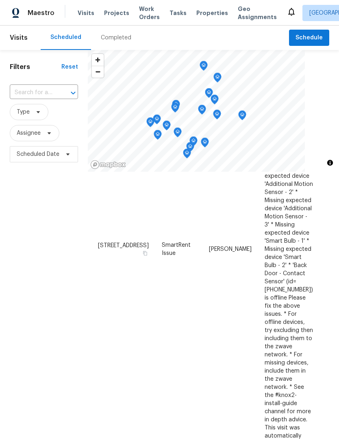
scroll to position [284, 0]
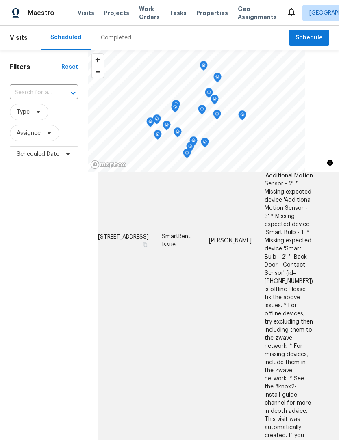
click at [338, 244] on icon at bounding box center [341, 239] width 7 height 7
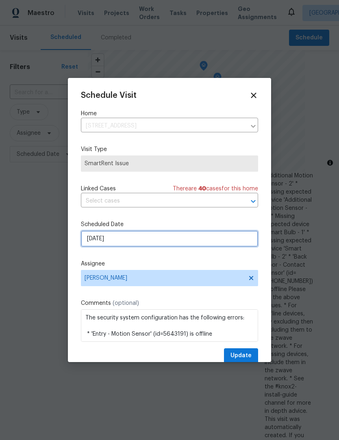
click at [92, 243] on input "9/1/2025" at bounding box center [169, 239] width 177 height 16
select select "8"
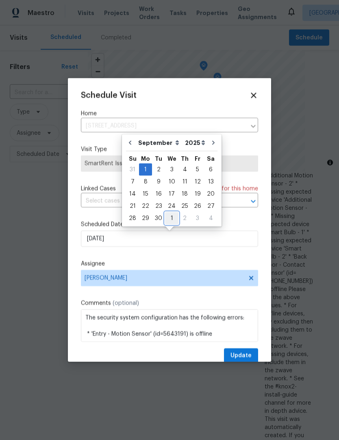
click at [169, 220] on div "1" at bounding box center [171, 218] width 13 height 11
type input "10/1/2025"
select select "9"
click at [247, 356] on span "Update" at bounding box center [240, 356] width 21 height 10
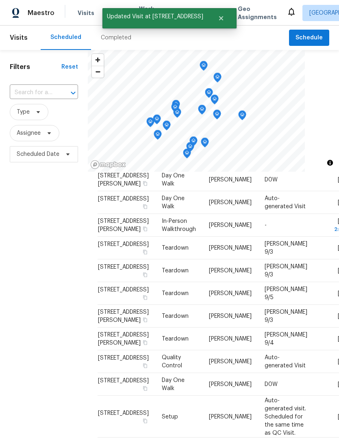
click at [49, 253] on div "Filters Reset ​ Type Assignee Scheduled Date" at bounding box center [44, 287] width 88 height 474
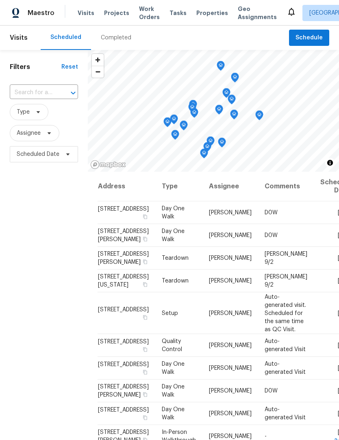
scroll to position [0, 0]
click at [24, 113] on span "Type" at bounding box center [23, 112] width 13 height 8
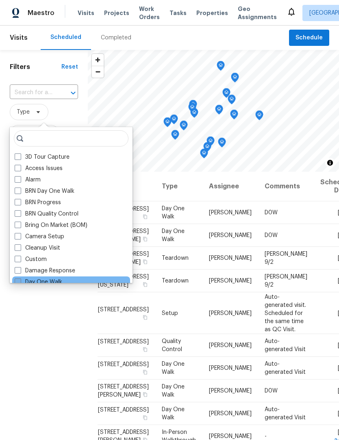
click at [19, 278] on span at bounding box center [18, 281] width 6 height 6
click at [19, 278] on input "Day One Walk" at bounding box center [17, 280] width 5 height 5
checkbox input "true"
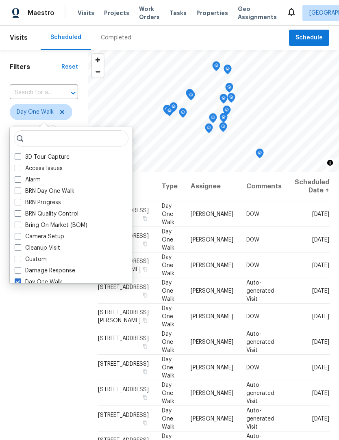
click at [45, 330] on div "Filters Reset ​ Day One Walk Assignee Scheduled Date" at bounding box center [44, 287] width 88 height 474
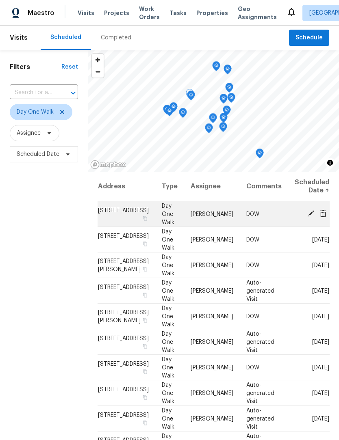
click at [309, 217] on icon at bounding box center [310, 213] width 6 height 6
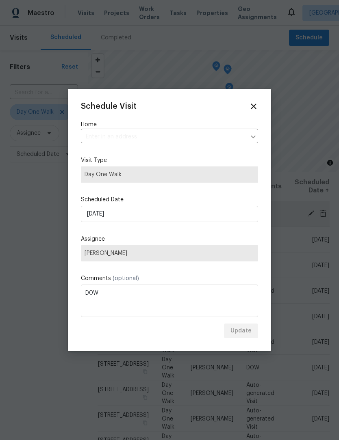
type input "6430 Cotton Bay Dr N, Indianapolis, IN 46254"
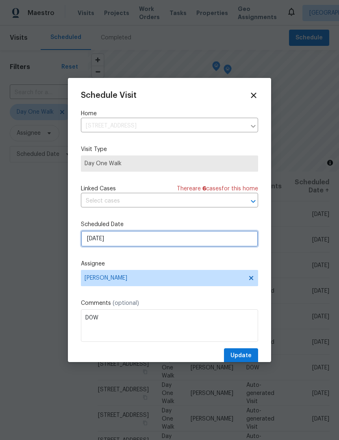
click at [93, 244] on input "8/28/2025" at bounding box center [169, 239] width 177 height 16
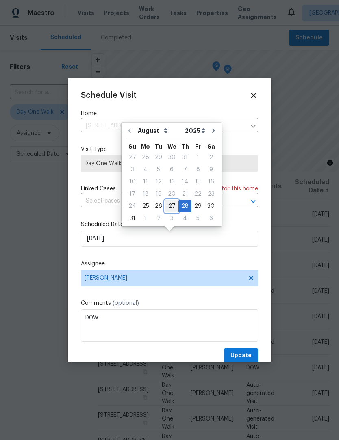
click at [169, 206] on div "27" at bounding box center [171, 206] width 13 height 11
type input "8/27/2025"
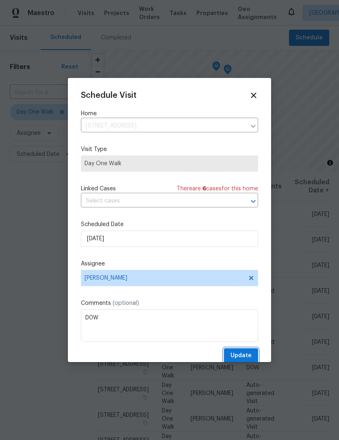
click at [248, 354] on span "Update" at bounding box center [240, 356] width 21 height 10
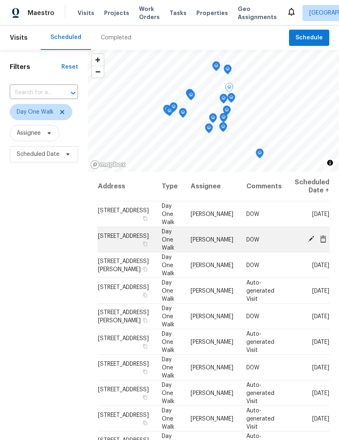
click at [309, 243] on icon at bounding box center [310, 238] width 7 height 7
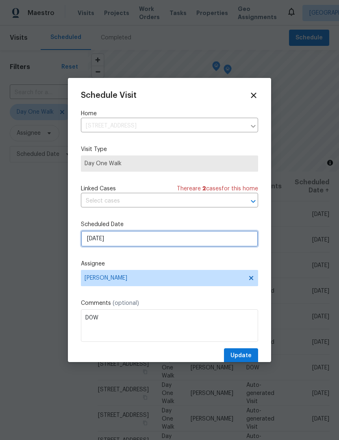
click at [93, 242] on input "8/28/2025" at bounding box center [169, 239] width 177 height 16
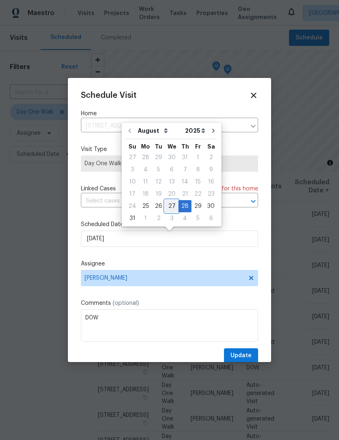
click at [169, 204] on div "27" at bounding box center [171, 206] width 13 height 11
type input "8/27/2025"
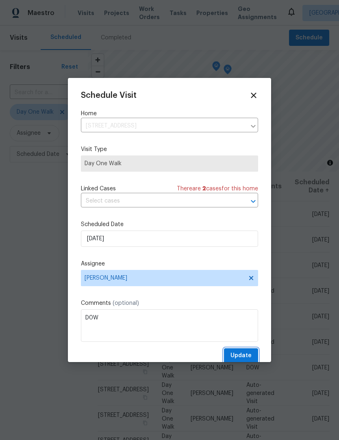
click at [250, 354] on span "Update" at bounding box center [240, 356] width 21 height 10
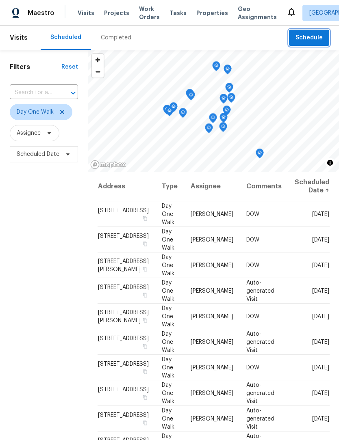
click at [311, 32] on button "Schedule" at bounding box center [309, 38] width 40 height 17
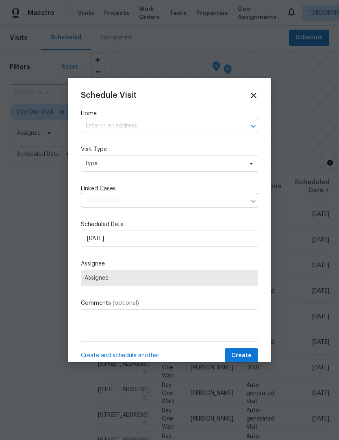
click at [131, 124] on input "text" at bounding box center [158, 126] width 154 height 13
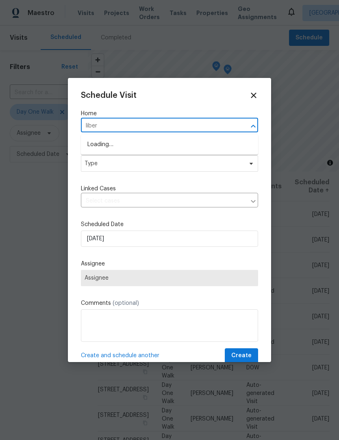
type input "libert"
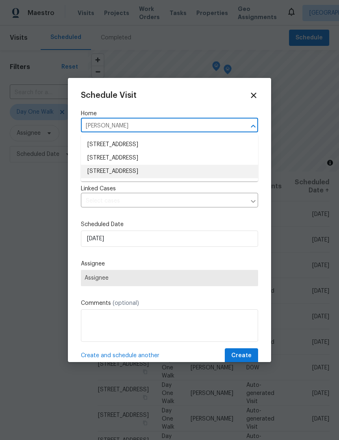
click at [169, 168] on li "5765 Liberty Creek Dr E, Indianapolis, IN 46254" at bounding box center [169, 171] width 177 height 13
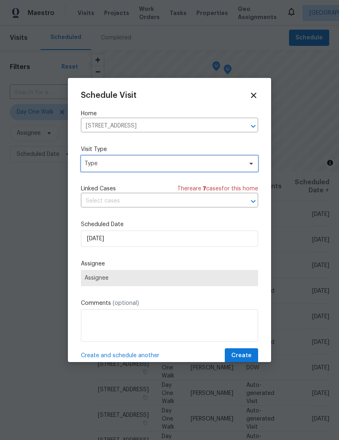
click at [156, 162] on span "Type" at bounding box center [163, 164] width 158 height 8
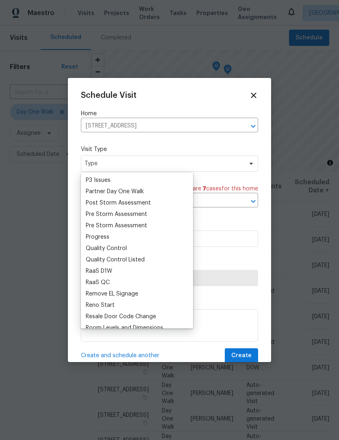
scroll to position [489, 0]
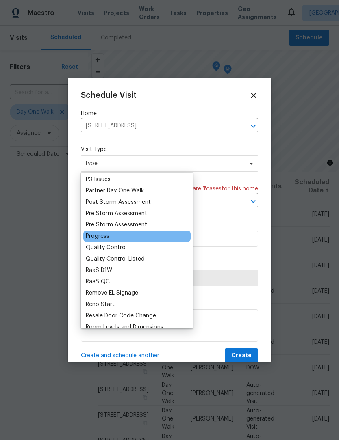
click at [104, 235] on div "Progress" at bounding box center [98, 236] width 24 height 8
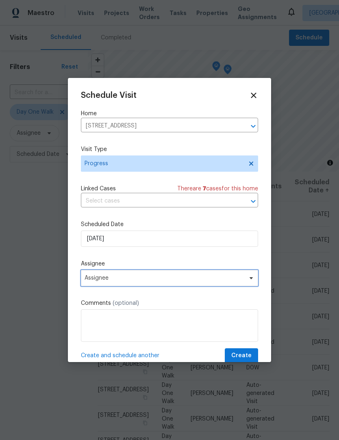
click at [129, 281] on span "Assignee" at bounding box center [163, 278] width 159 height 6
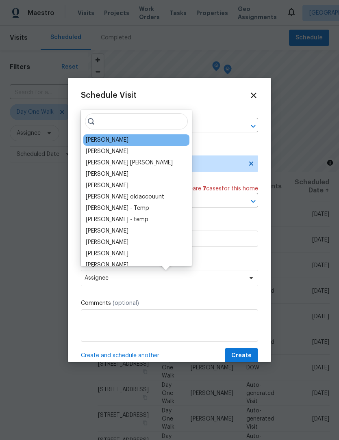
click at [111, 140] on div "[PERSON_NAME]" at bounding box center [107, 140] width 43 height 8
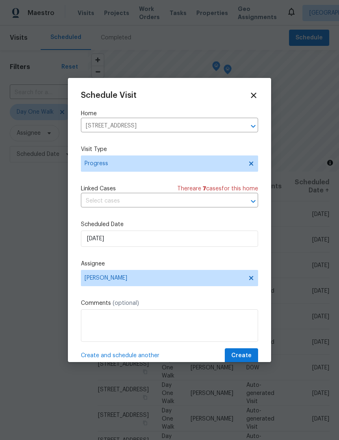
click at [142, 358] on span "Create and schedule another" at bounding box center [120, 356] width 78 height 8
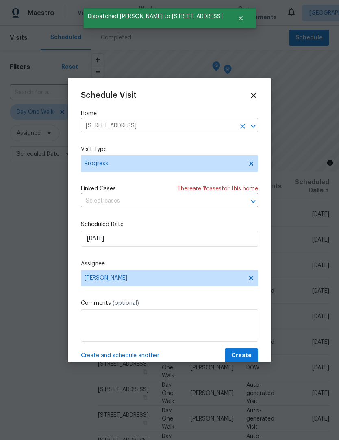
click at [132, 127] on input "5765 Liberty Creek Dr E, Indianapolis, IN 46254" at bounding box center [158, 126] width 154 height 13
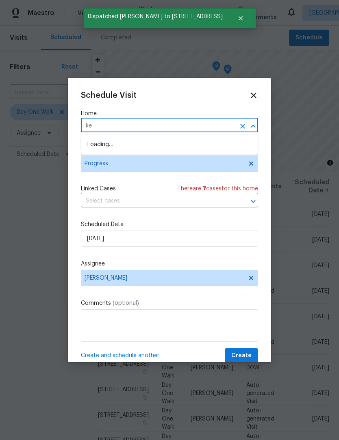
type input "kel"
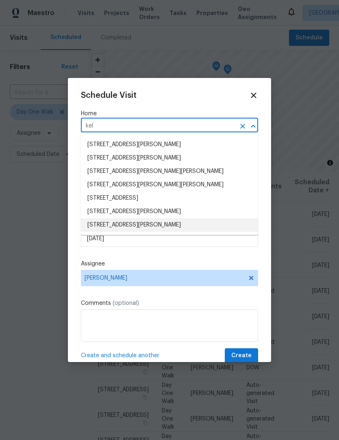
click at [150, 224] on li "4733 Kelvington Dr, Indianapolis, IN 46254" at bounding box center [169, 224] width 177 height 13
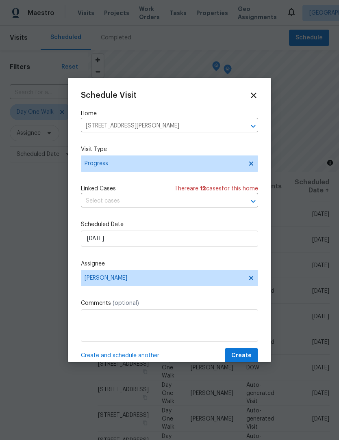
click at [140, 356] on span "Create and schedule another" at bounding box center [120, 356] width 78 height 8
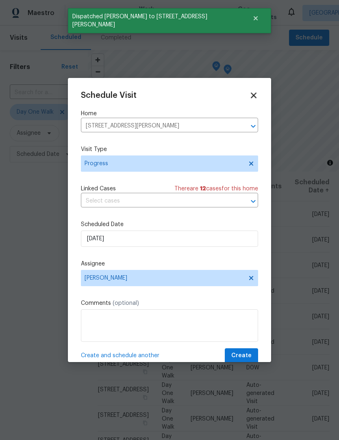
click at [255, 93] on icon at bounding box center [252, 95] width 9 height 9
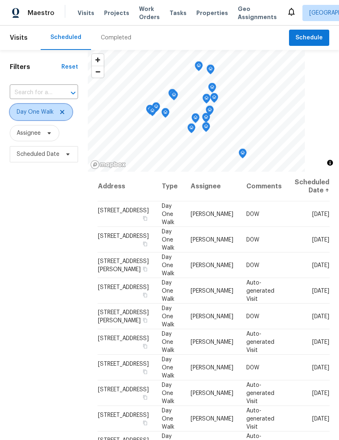
click at [63, 112] on icon at bounding box center [62, 112] width 4 height 4
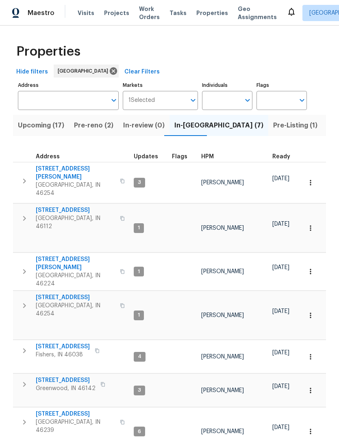
click at [91, 132] on button "Pre-reno (2)" at bounding box center [93, 125] width 49 height 21
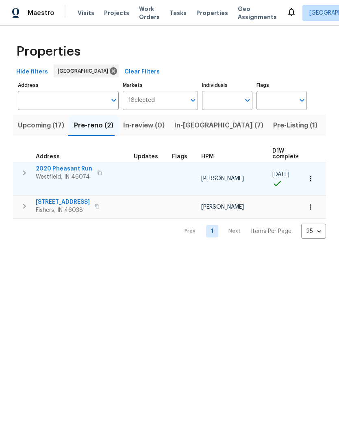
click at [54, 171] on span "2020 Pheasant Run" at bounding box center [64, 169] width 56 height 8
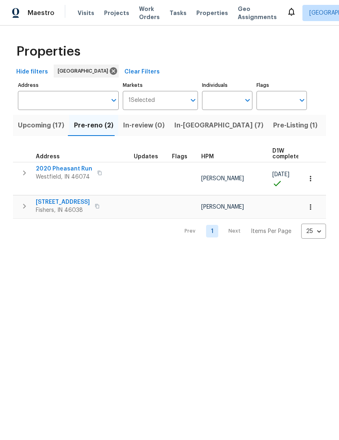
click at [32, 125] on span "Upcoming (17)" at bounding box center [41, 125] width 46 height 11
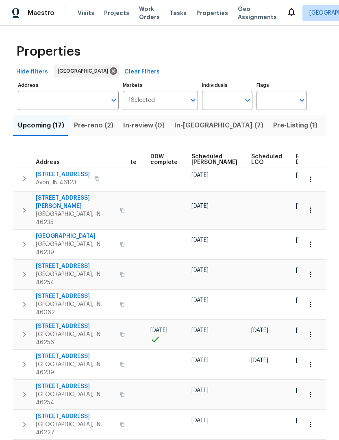
scroll to position [0, 204]
click at [296, 159] on span "Ready Date" at bounding box center [305, 159] width 18 height 11
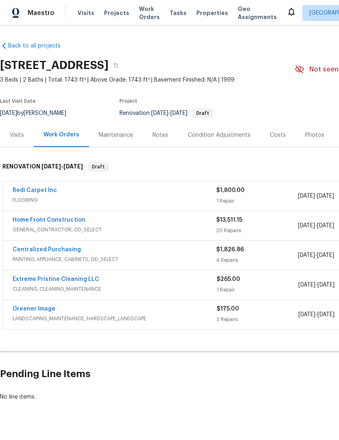
click at [272, 138] on div "Costs" at bounding box center [278, 135] width 16 height 8
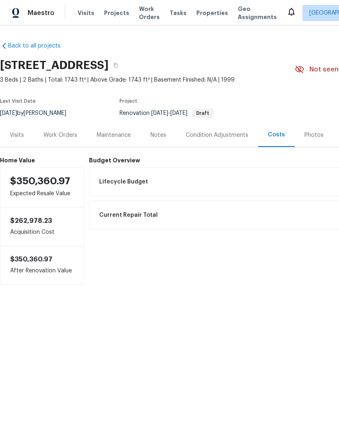
click at [55, 134] on div "Work Orders" at bounding box center [60, 135] width 34 height 8
